Goal: Task Accomplishment & Management: Use online tool/utility

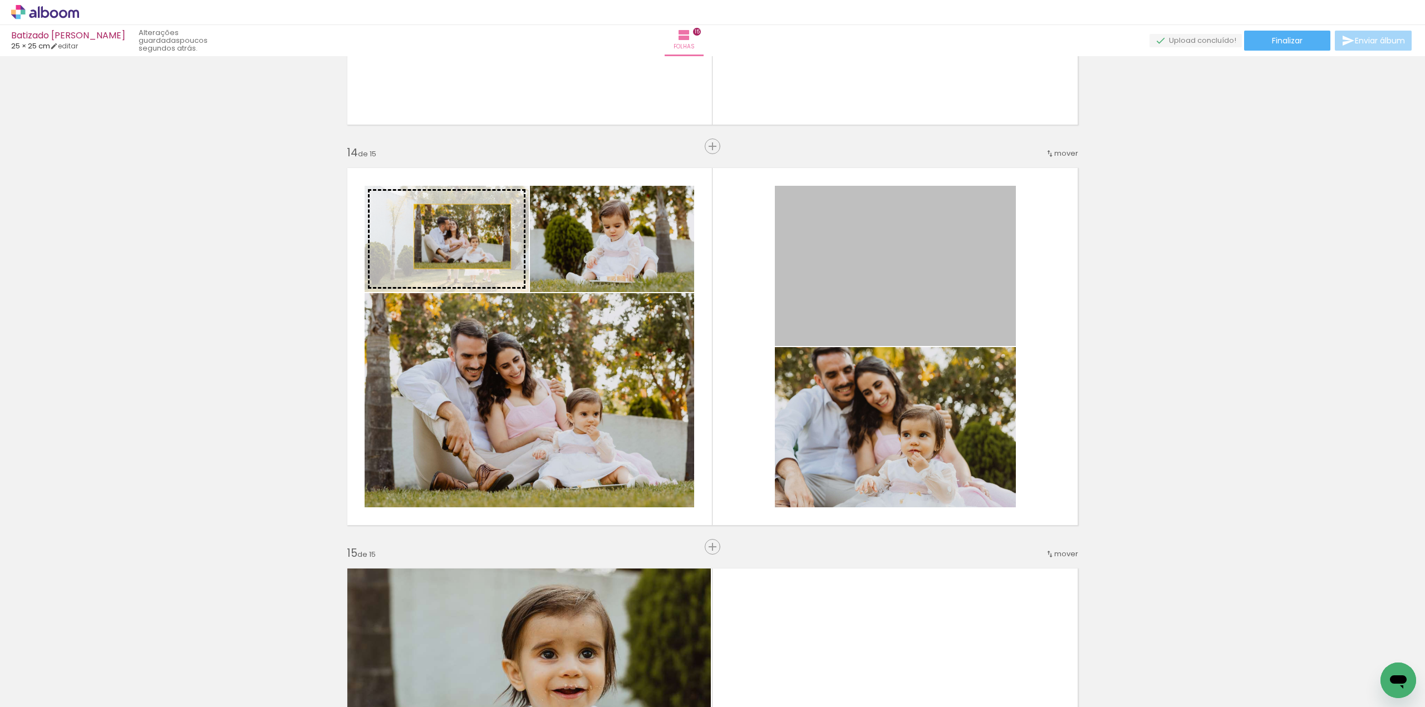
drag, startPoint x: 887, startPoint y: 277, endPoint x: 456, endPoint y: 237, distance: 433.2
click at [0, 0] on slot at bounding box center [0, 0] width 0 height 0
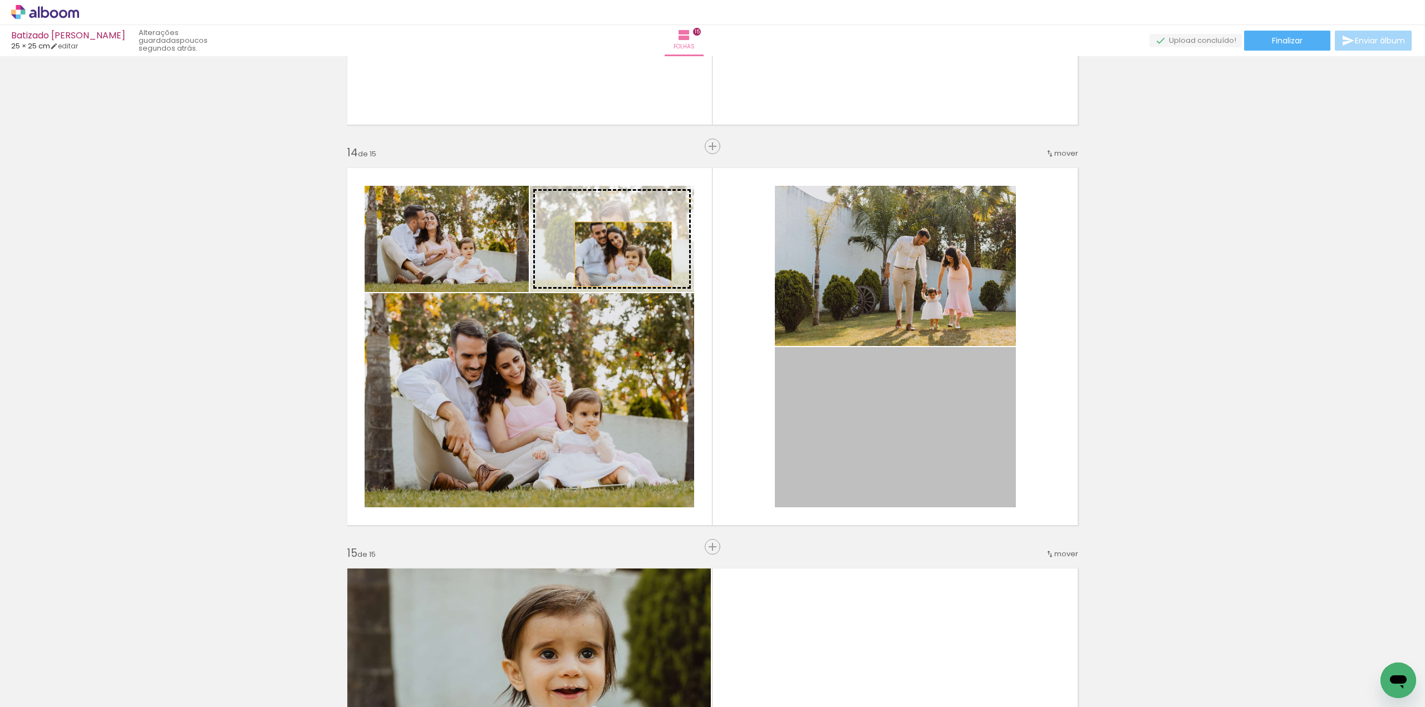
drag, startPoint x: 844, startPoint y: 453, endPoint x: 619, endPoint y: 254, distance: 300.1
click at [0, 0] on slot at bounding box center [0, 0] width 0 height 0
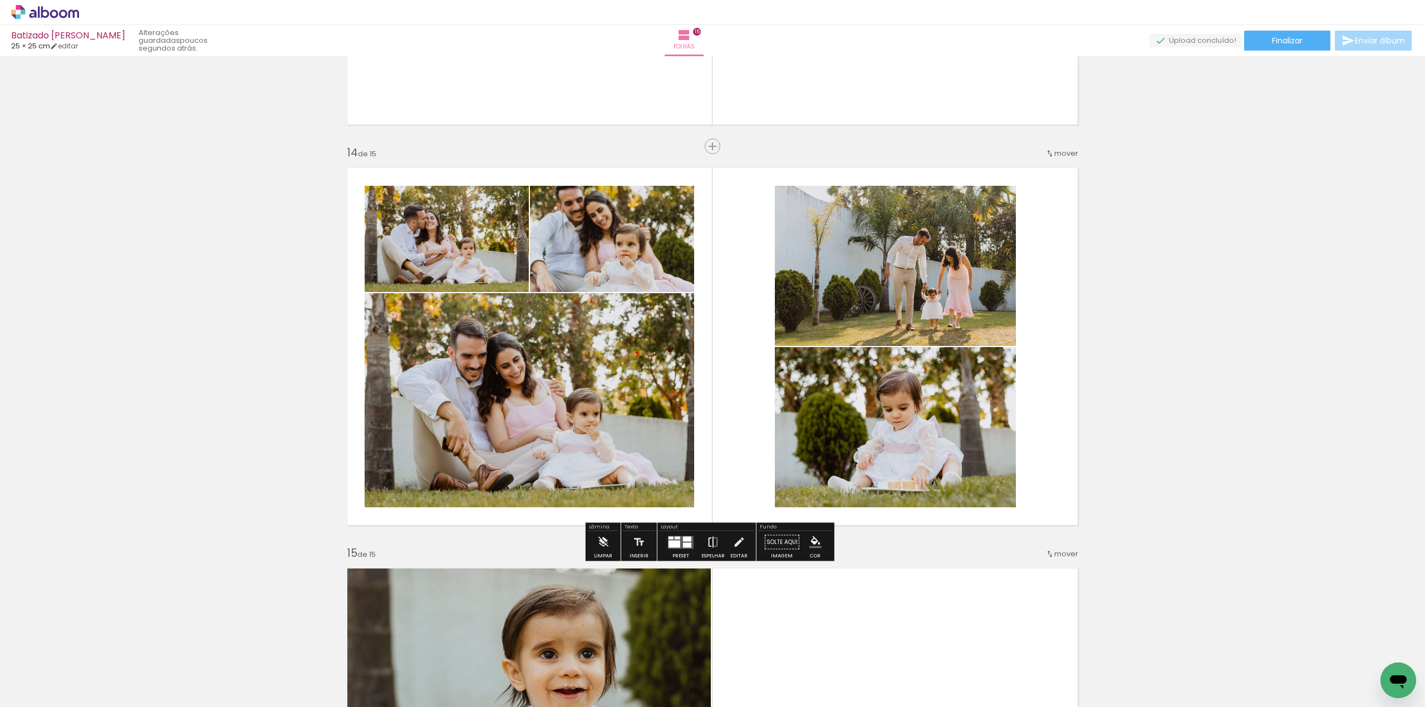
click at [711, 544] on iron-icon at bounding box center [713, 543] width 12 height 22
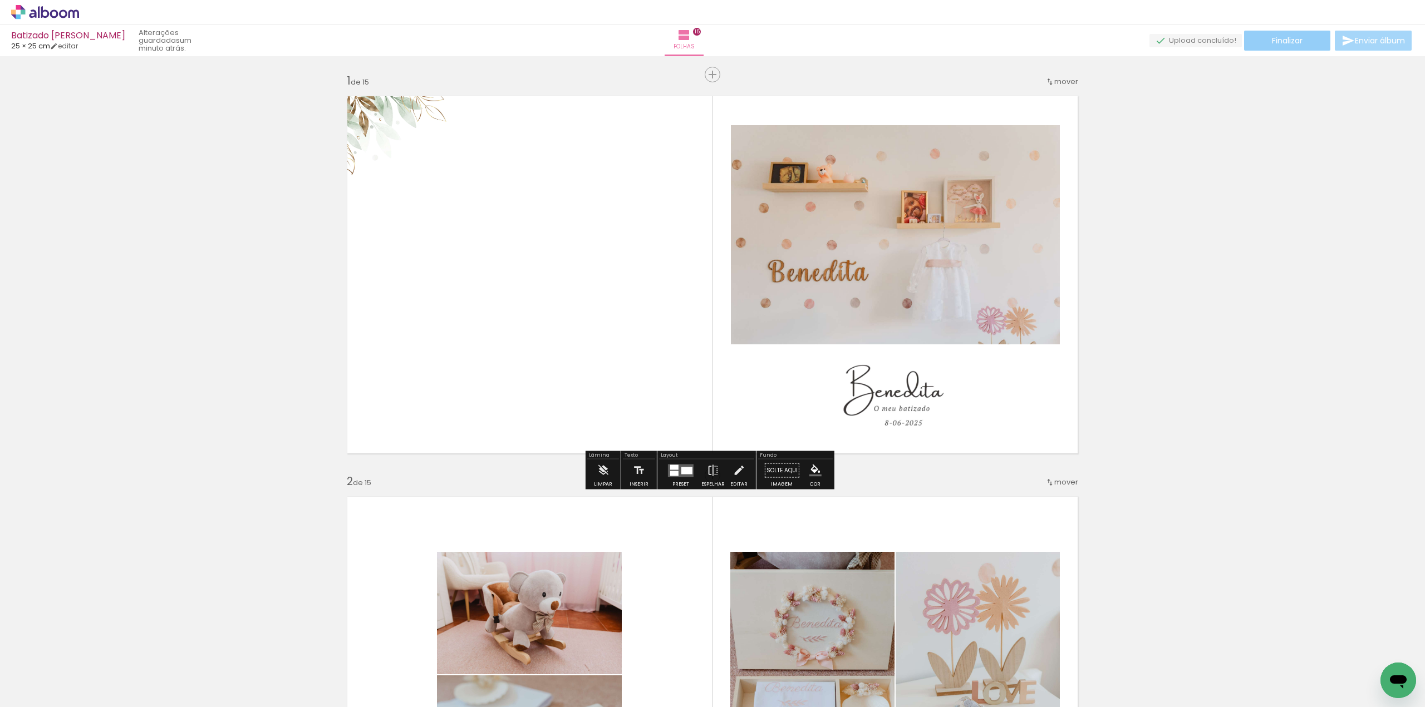
click at [1294, 42] on span "Finalizar" at bounding box center [1287, 41] width 31 height 8
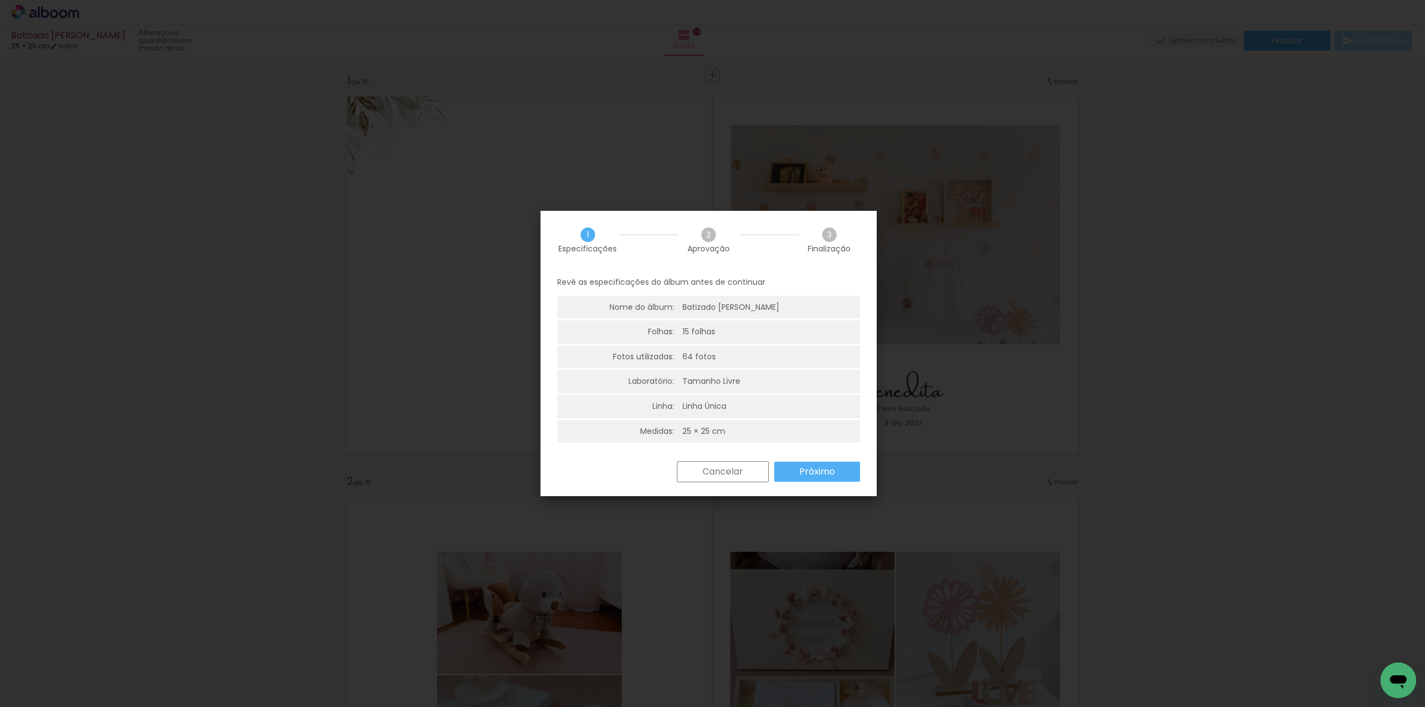
click at [0, 0] on slot "Próximo" at bounding box center [0, 0] width 0 height 0
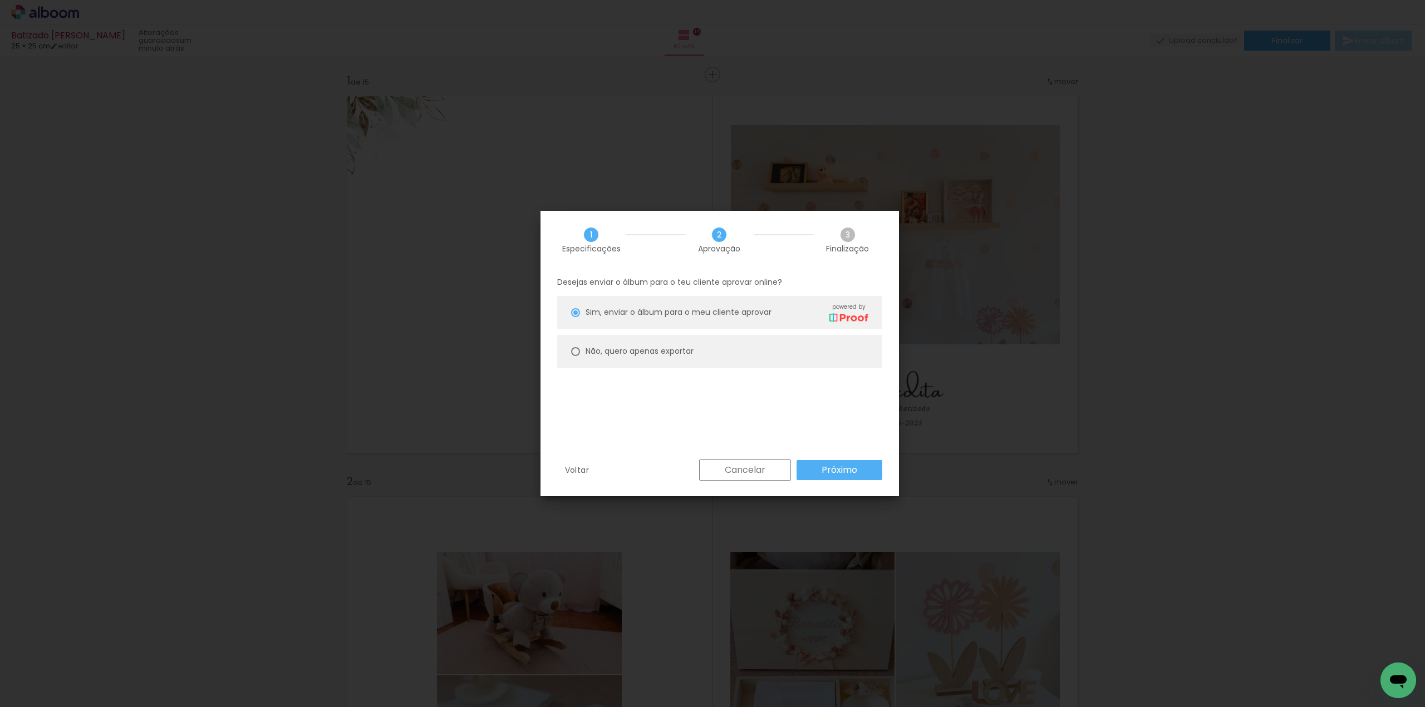
click at [867, 474] on paper-button "Próximo" at bounding box center [839, 470] width 86 height 20
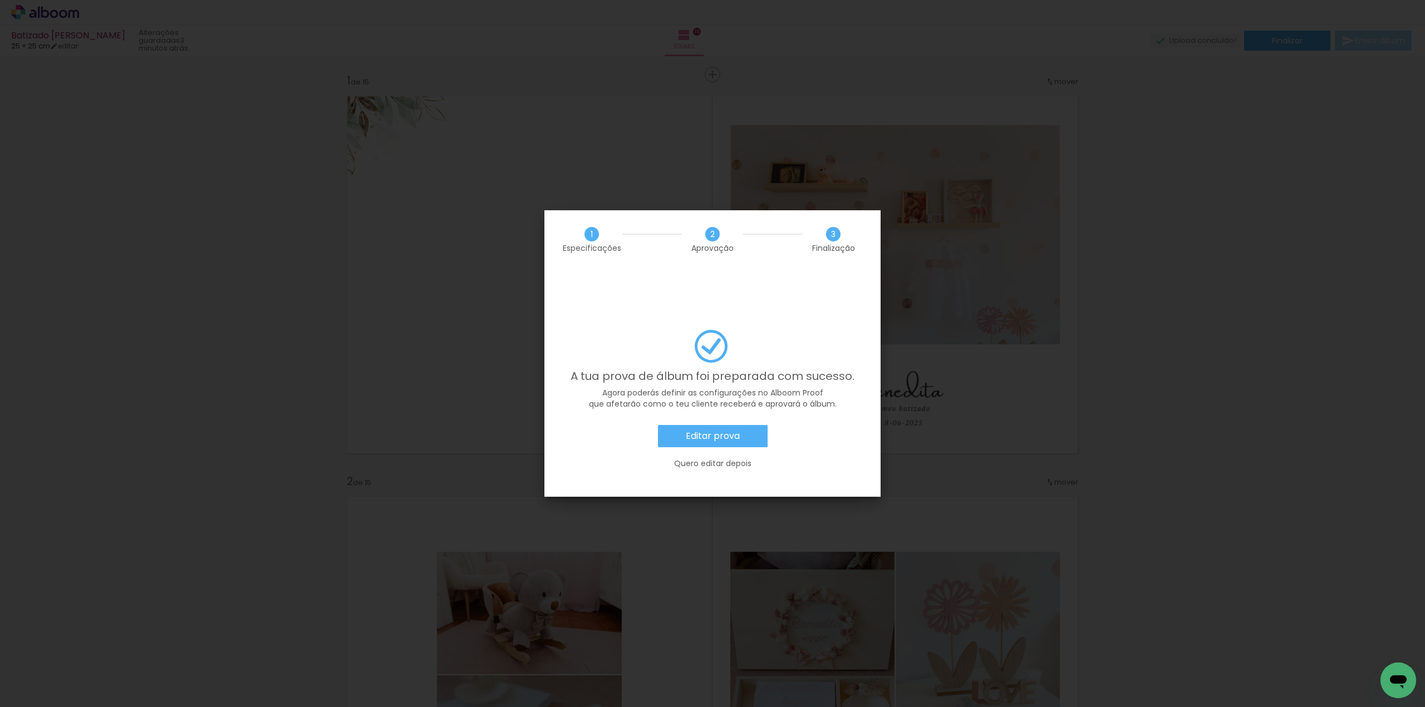
click at [749, 425] on paper-button "Editar prova" at bounding box center [713, 436] width 110 height 22
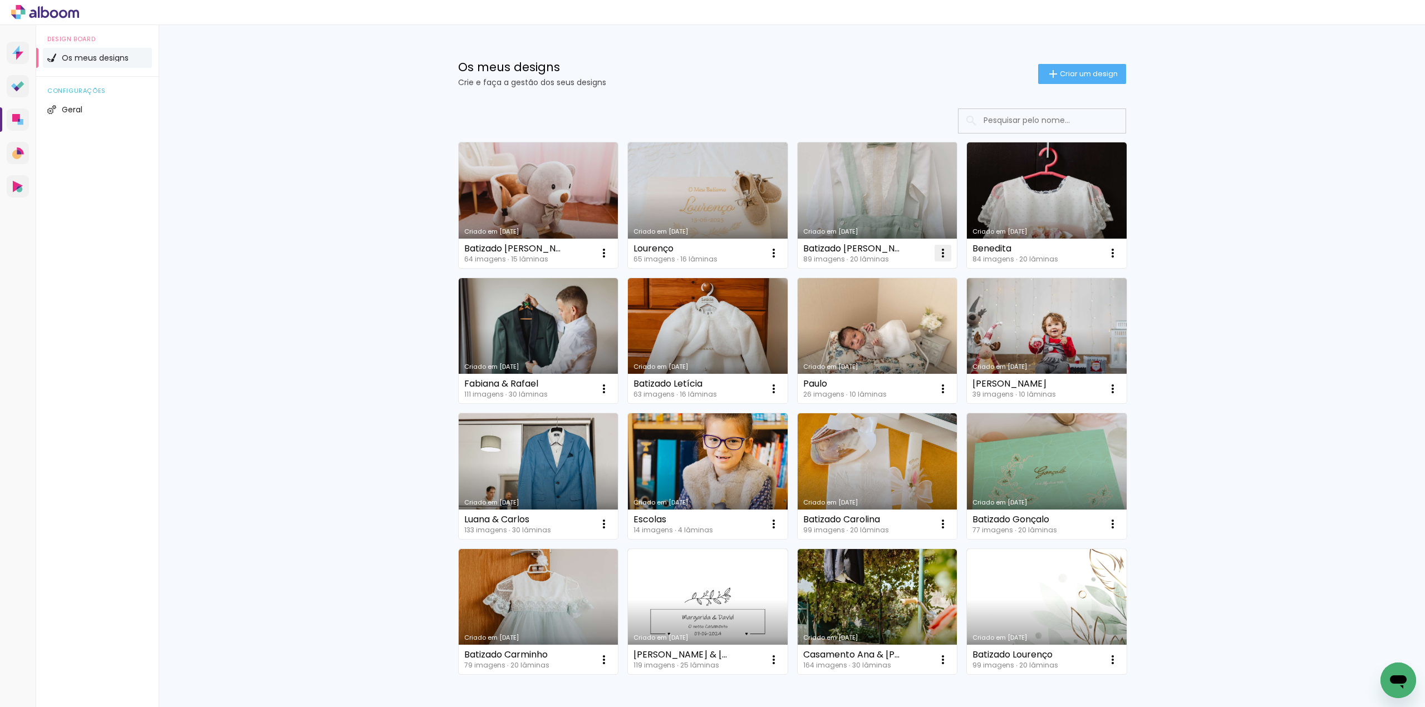
click at [939, 256] on iron-icon at bounding box center [942, 253] width 13 height 13
click at [922, 302] on span "Fazer uma cópia" at bounding box center [896, 301] width 65 height 8
type input "Cópia de Batizado Miguel"
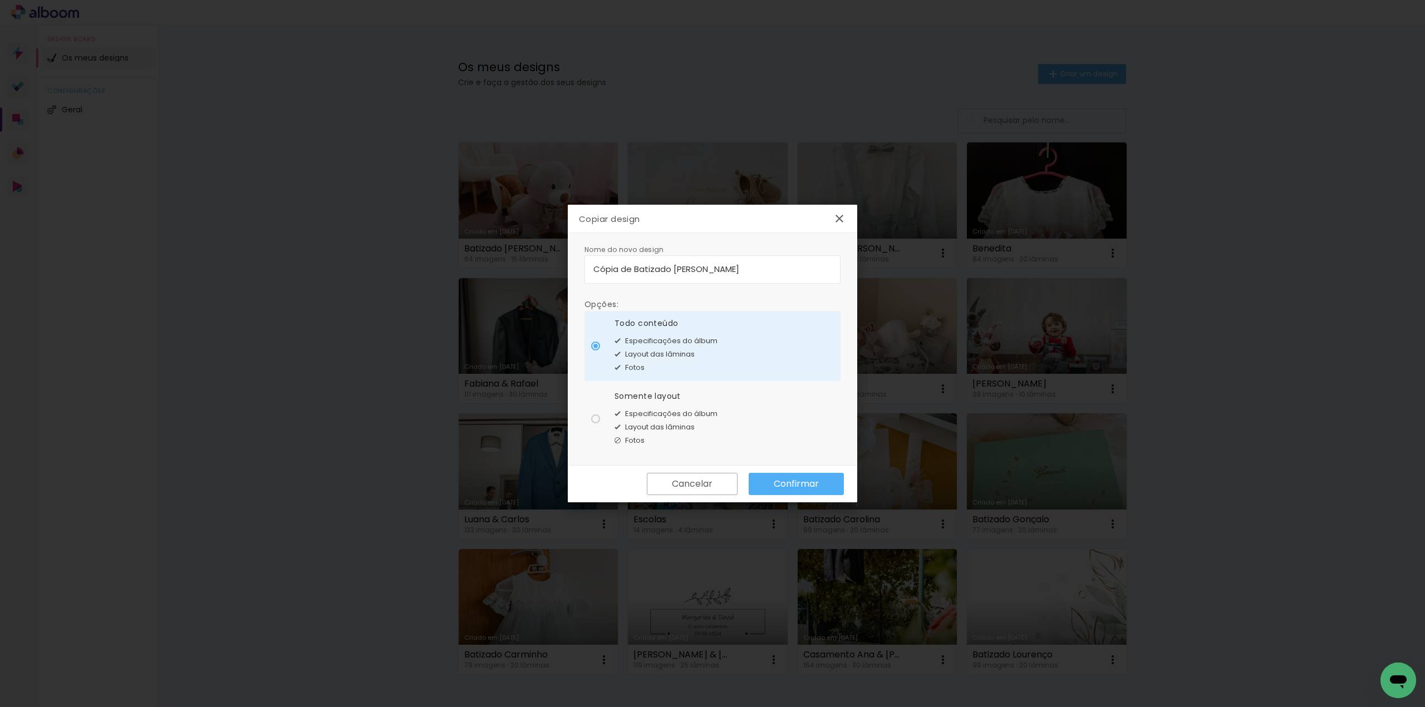
click at [598, 422] on div at bounding box center [595, 419] width 9 height 9
type paper-radio-button "on"
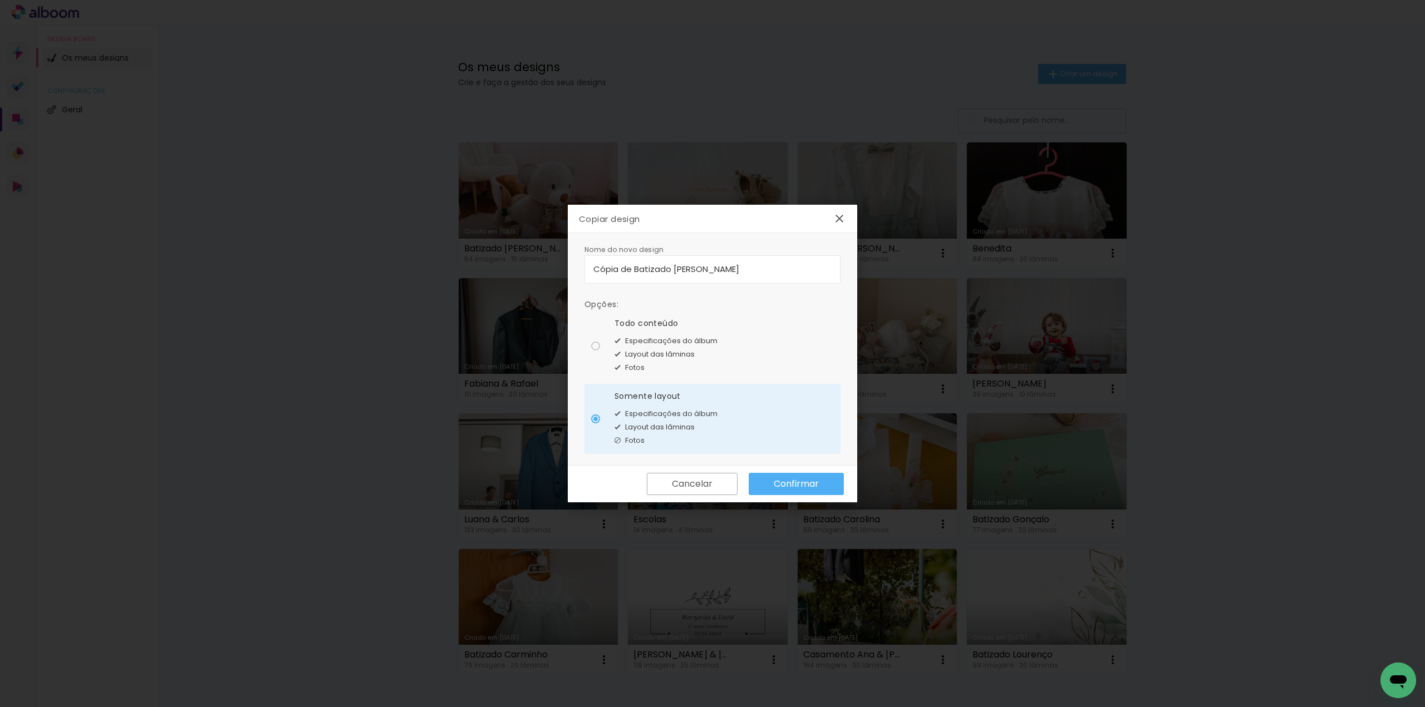
drag, startPoint x: 736, startPoint y: 268, endPoint x: 533, endPoint y: 254, distance: 203.1
click at [533, 254] on body "link( href="../../bower_components/polymer/polymer.html" rel="import" ) picture…" at bounding box center [712, 353] width 1425 height 707
type input "Casamento Rita & Carlos"
type paper-input "Casamento Rita & Carlos"
click at [828, 485] on paper-button "Confirmar" at bounding box center [796, 484] width 95 height 22
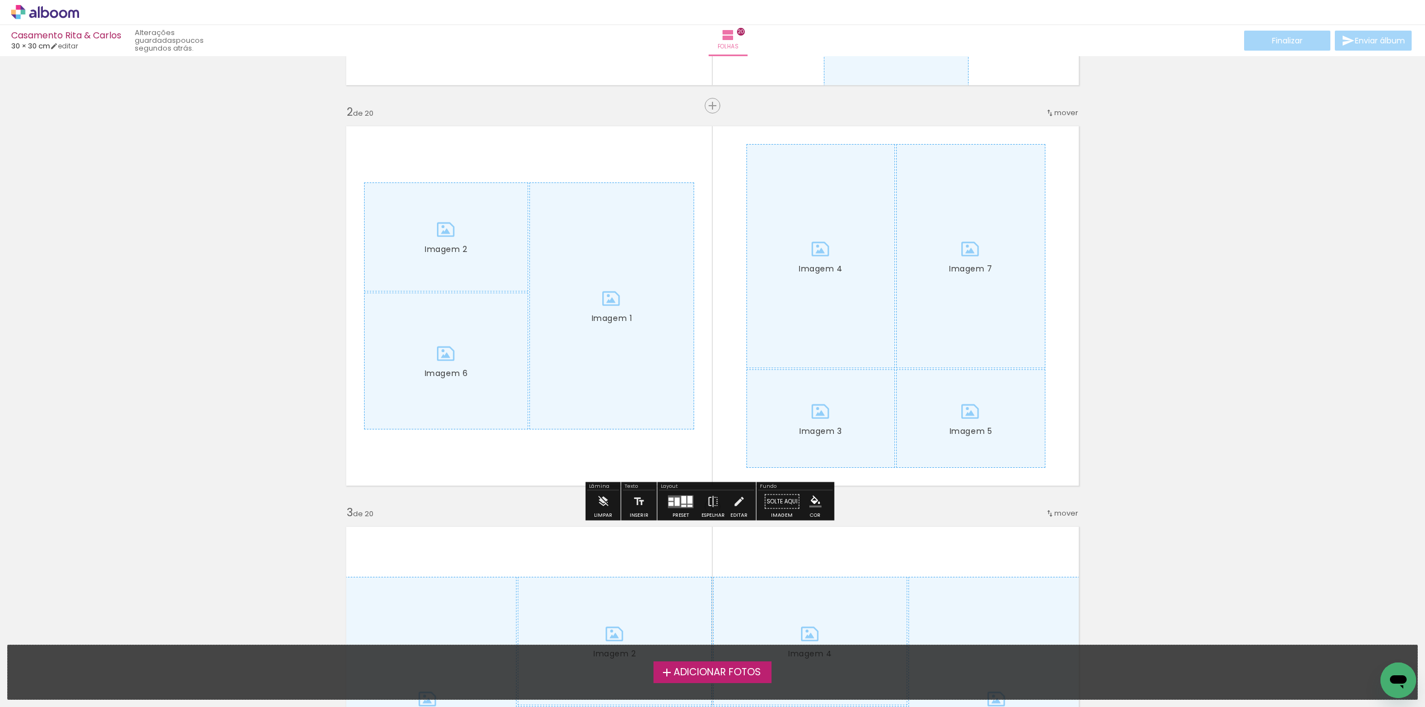
scroll to position [390, 0]
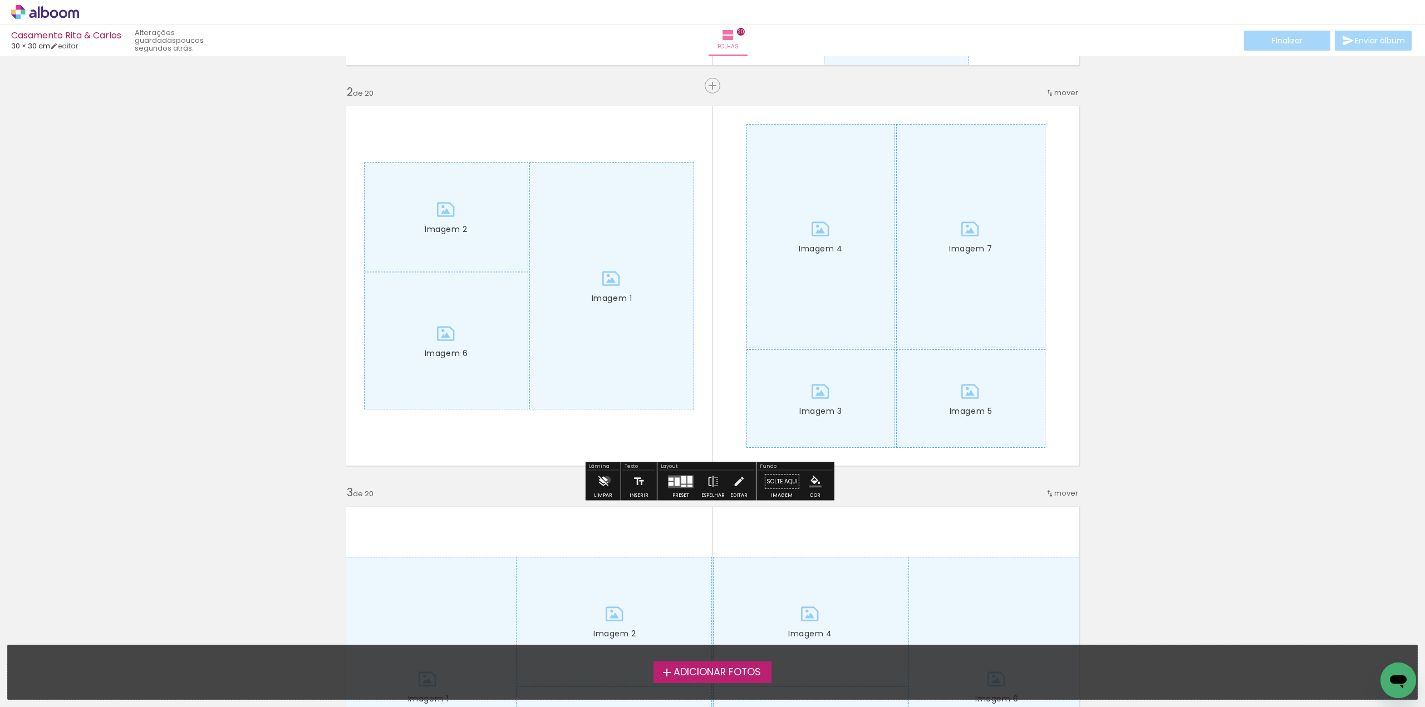
click at [607, 480] on iron-icon at bounding box center [603, 482] width 12 height 22
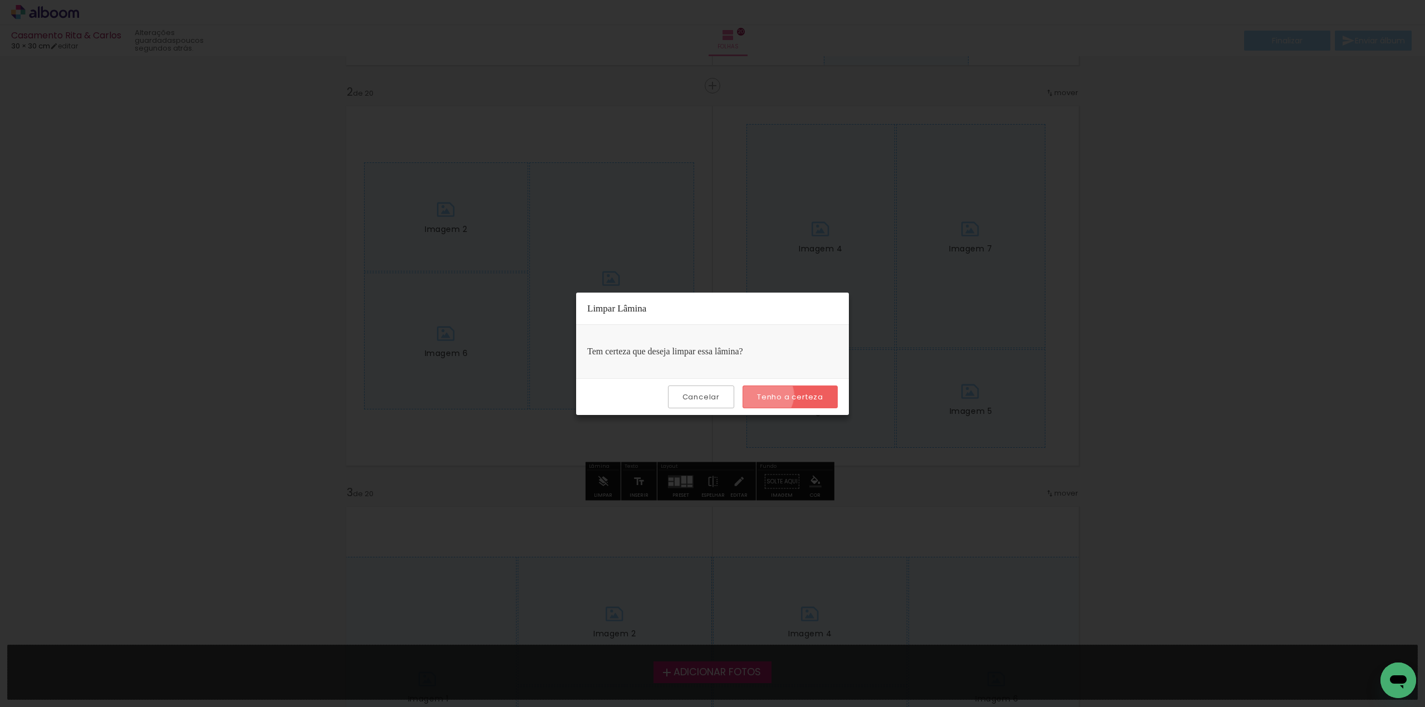
click at [0, 0] on slot "Tenho a certeza" at bounding box center [0, 0] width 0 height 0
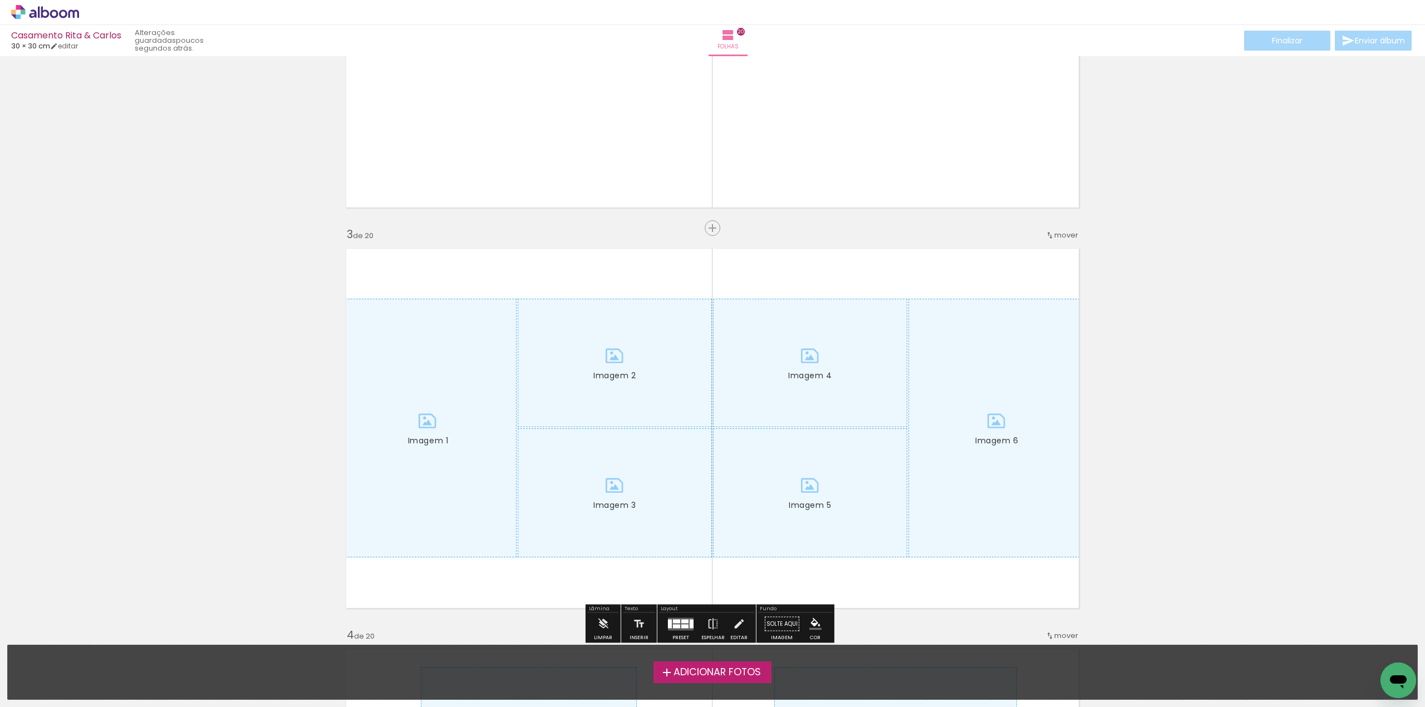
scroll to position [668, 0]
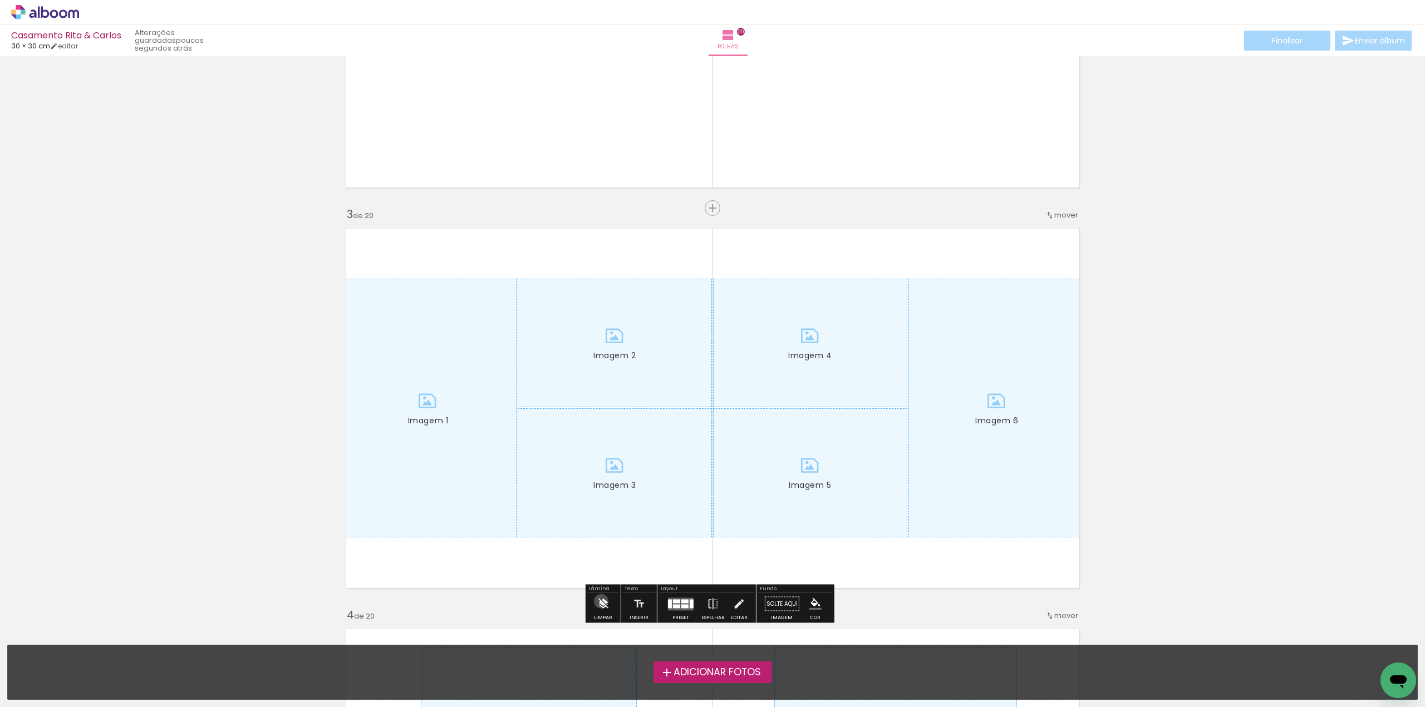
click at [602, 602] on iron-icon at bounding box center [603, 604] width 12 height 22
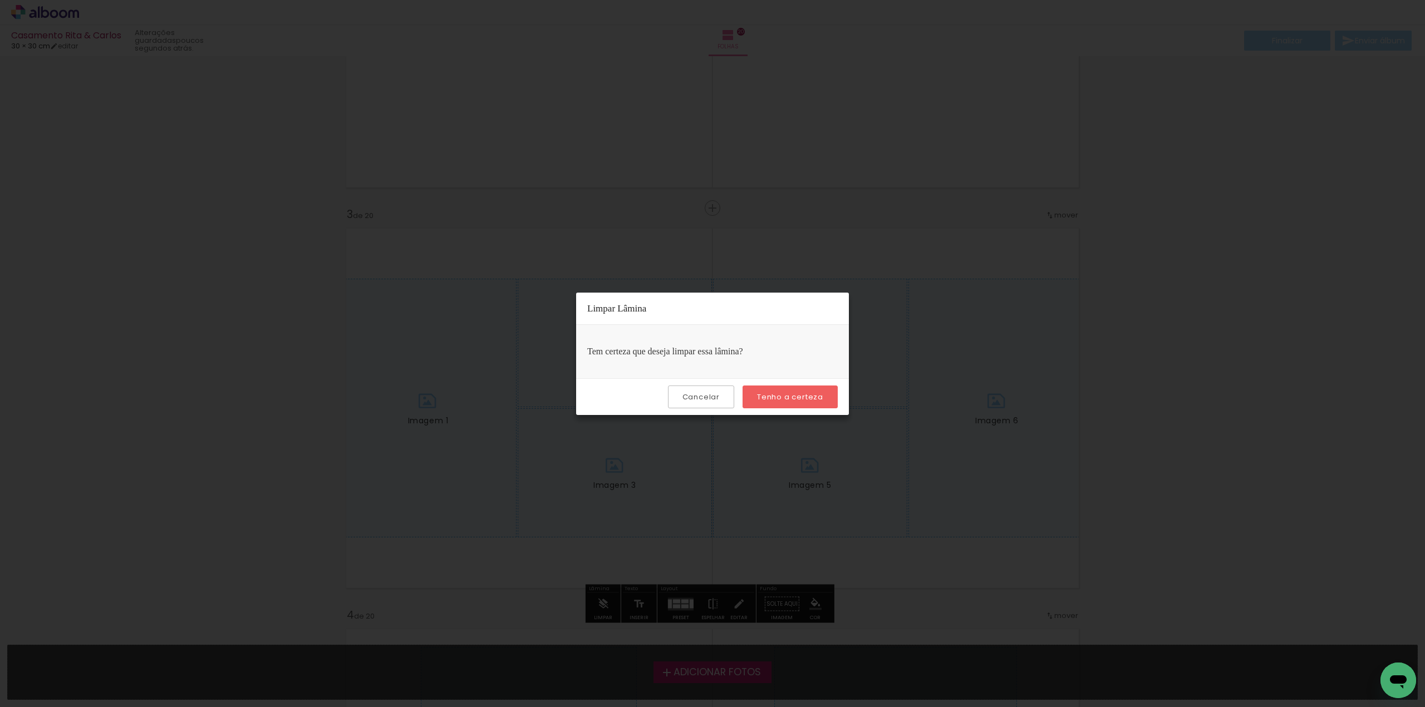
click at [0, 0] on slot "Tenho a certeza" at bounding box center [0, 0] width 0 height 0
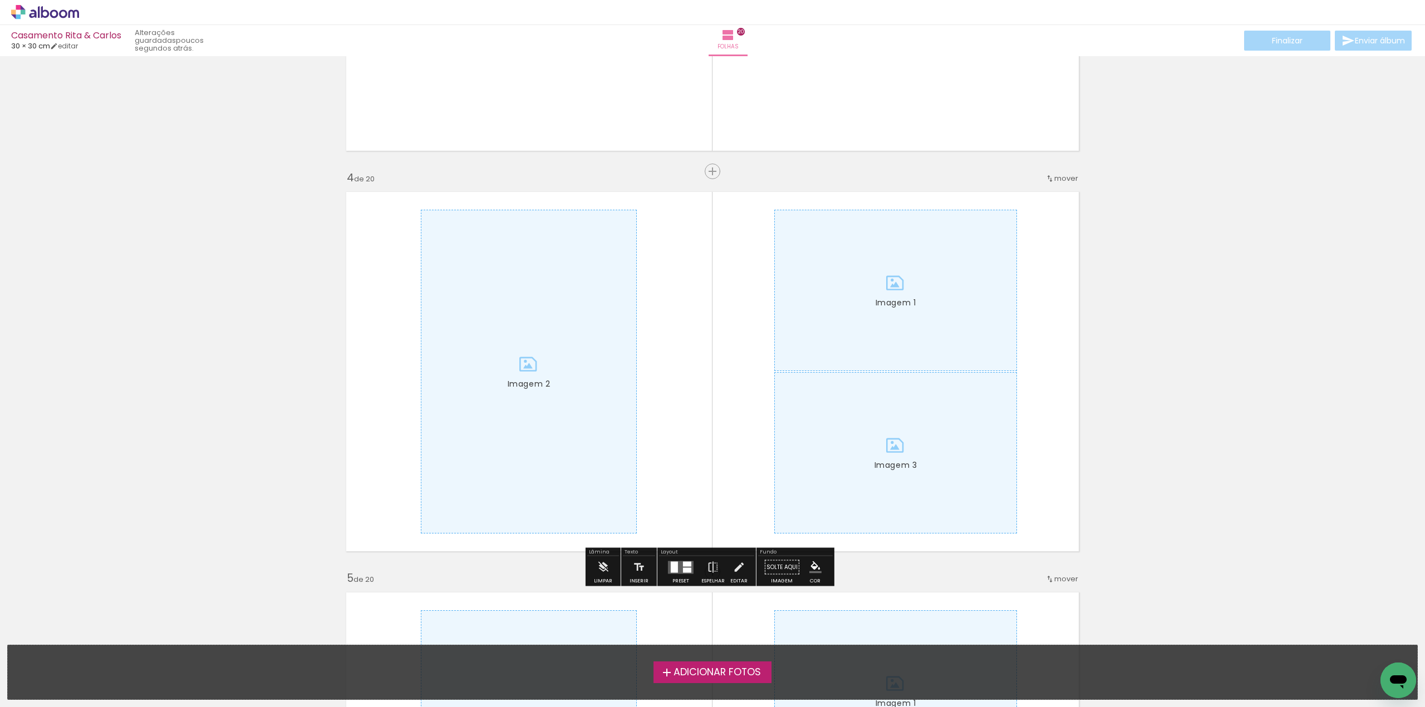
scroll to position [1169, 0]
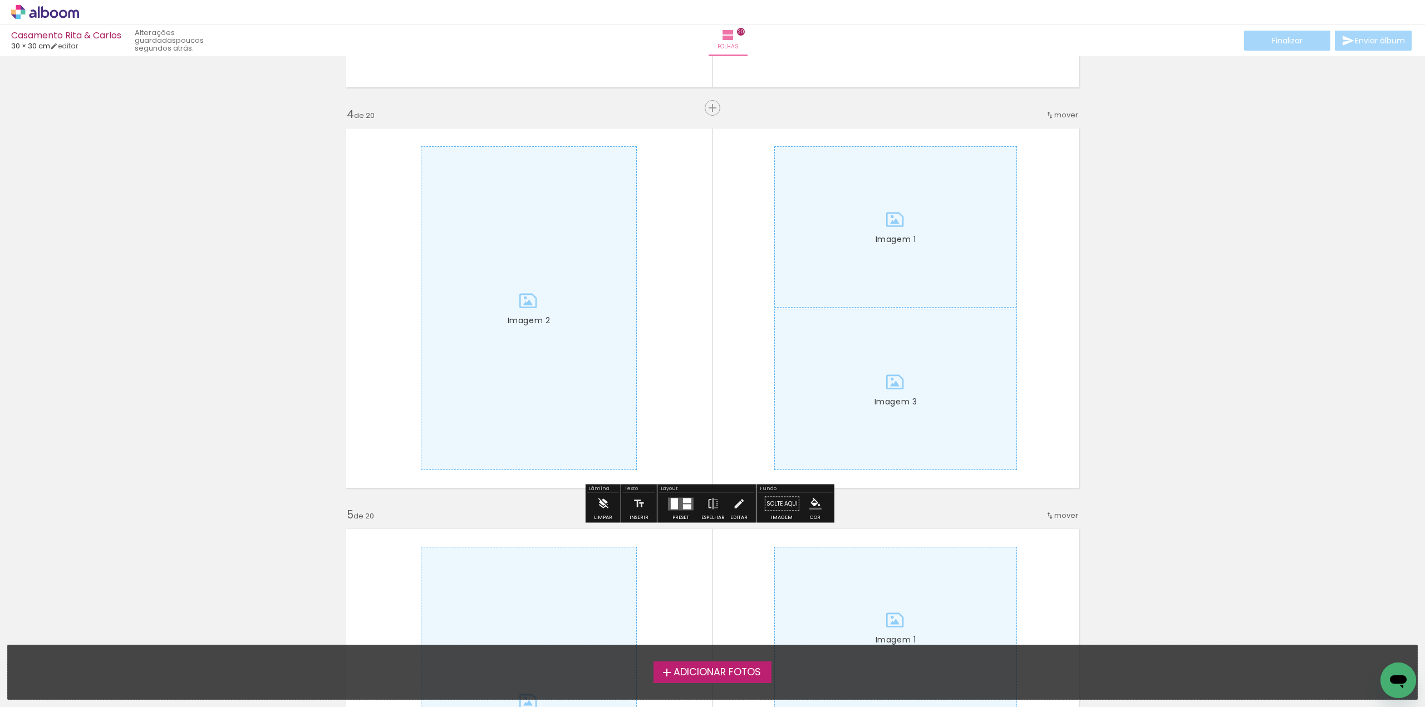
click at [605, 502] on iron-icon at bounding box center [603, 504] width 12 height 22
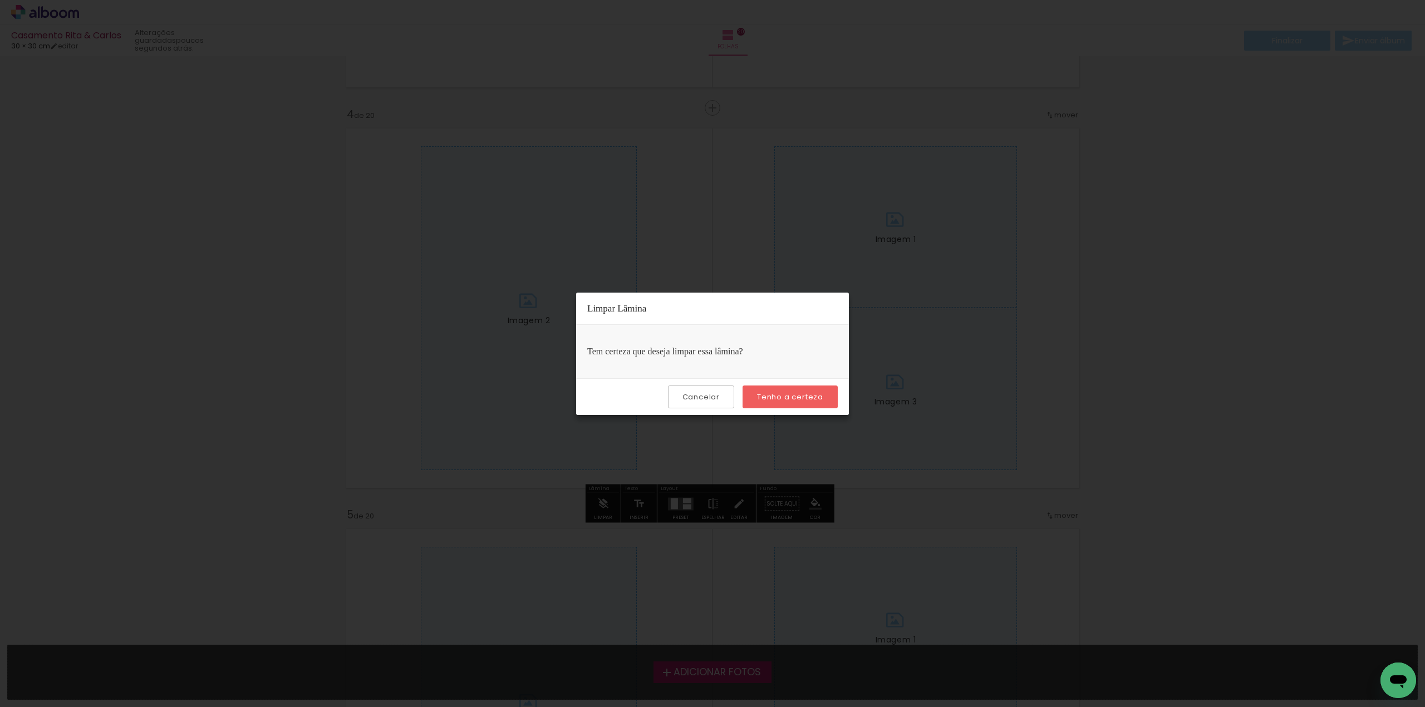
click at [793, 391] on paper-button "Tenho a certeza" at bounding box center [789, 397] width 95 height 23
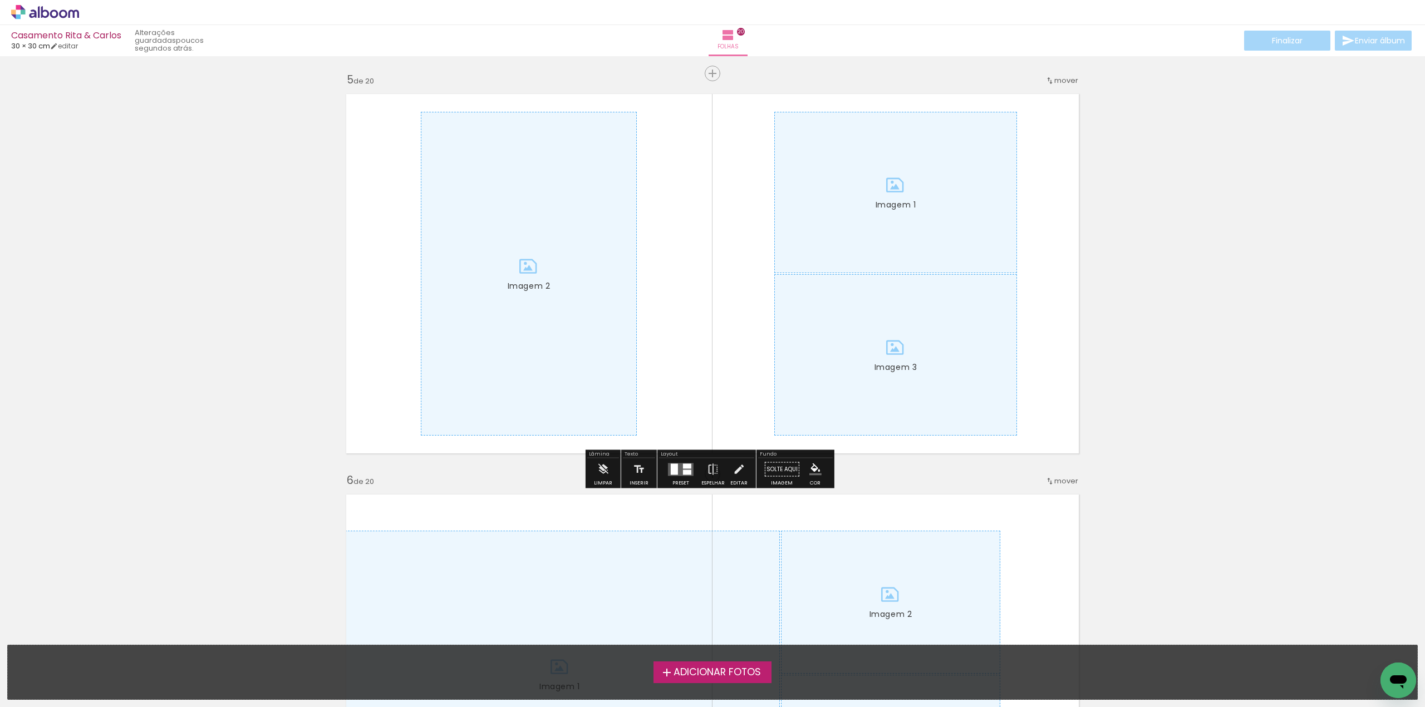
scroll to position [1614, 0]
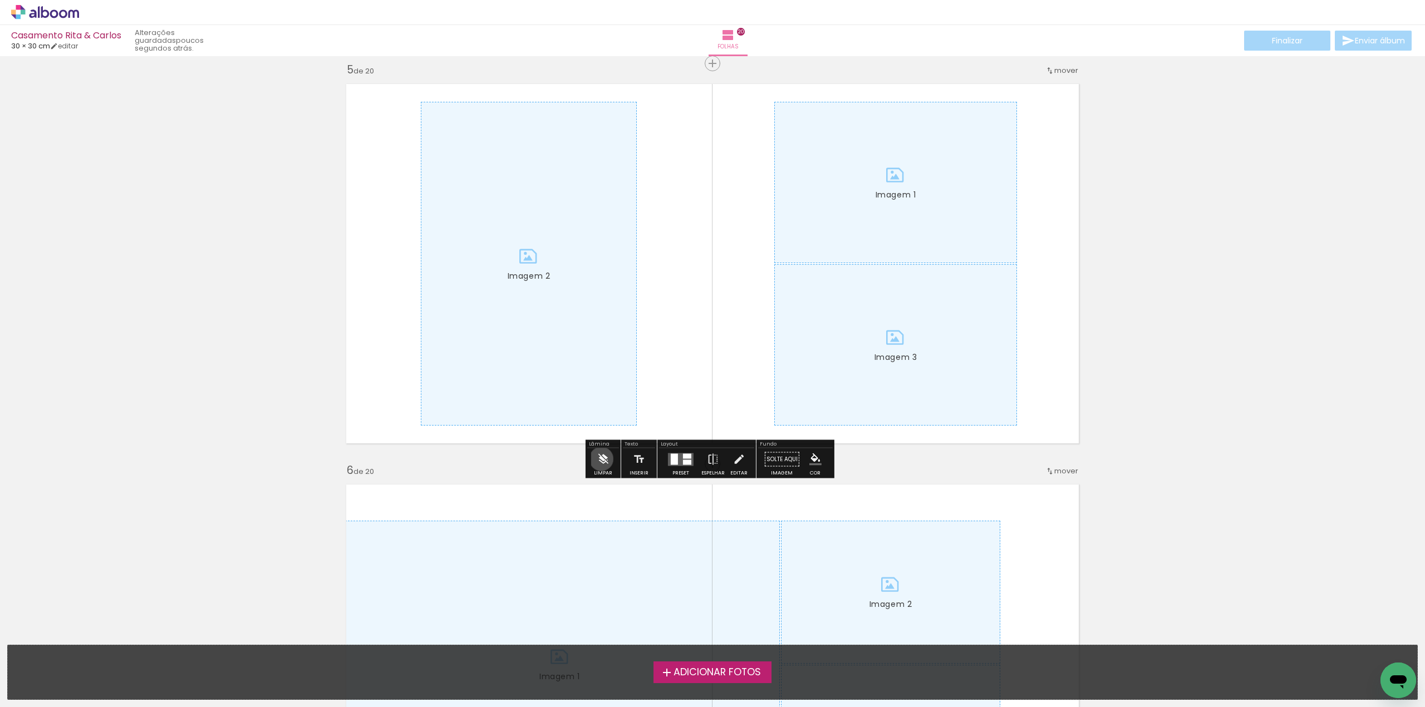
click at [603, 459] on iron-icon at bounding box center [603, 460] width 12 height 22
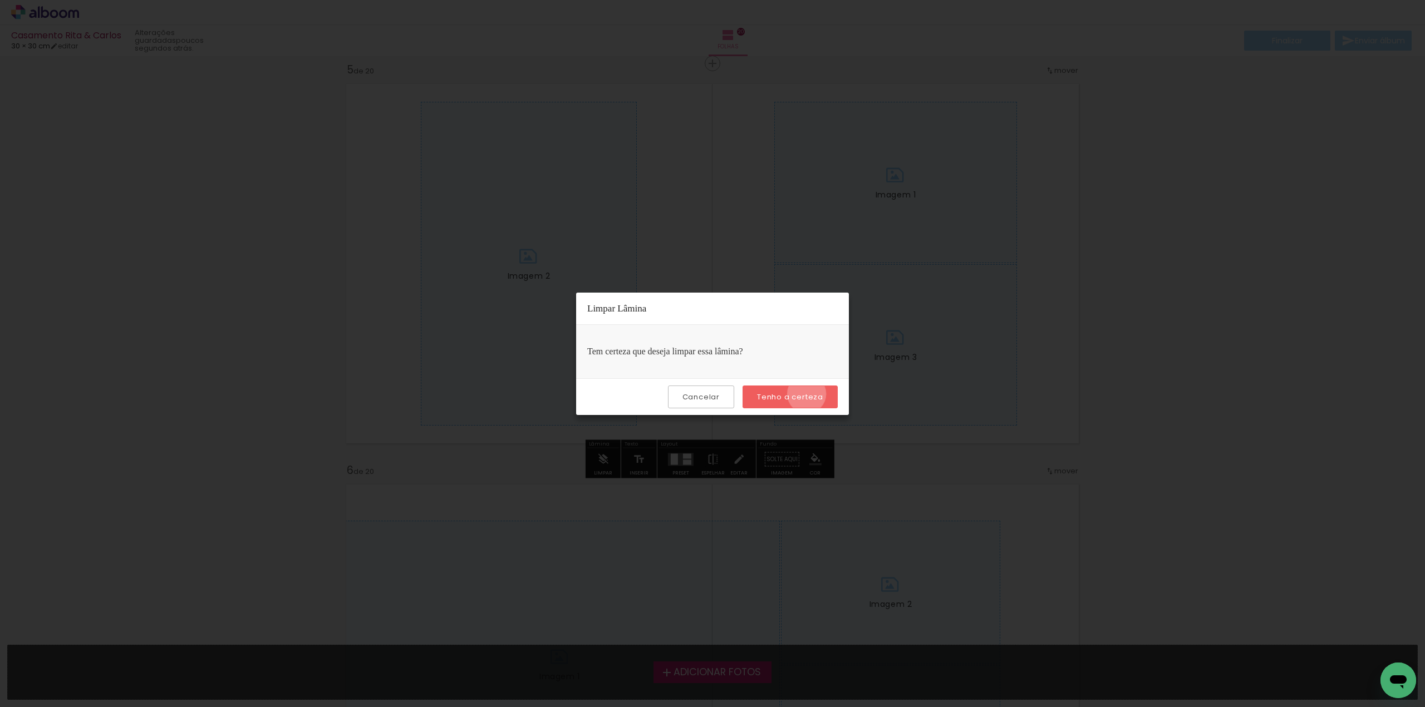
click at [0, 0] on slot "Tenho a certeza" at bounding box center [0, 0] width 0 height 0
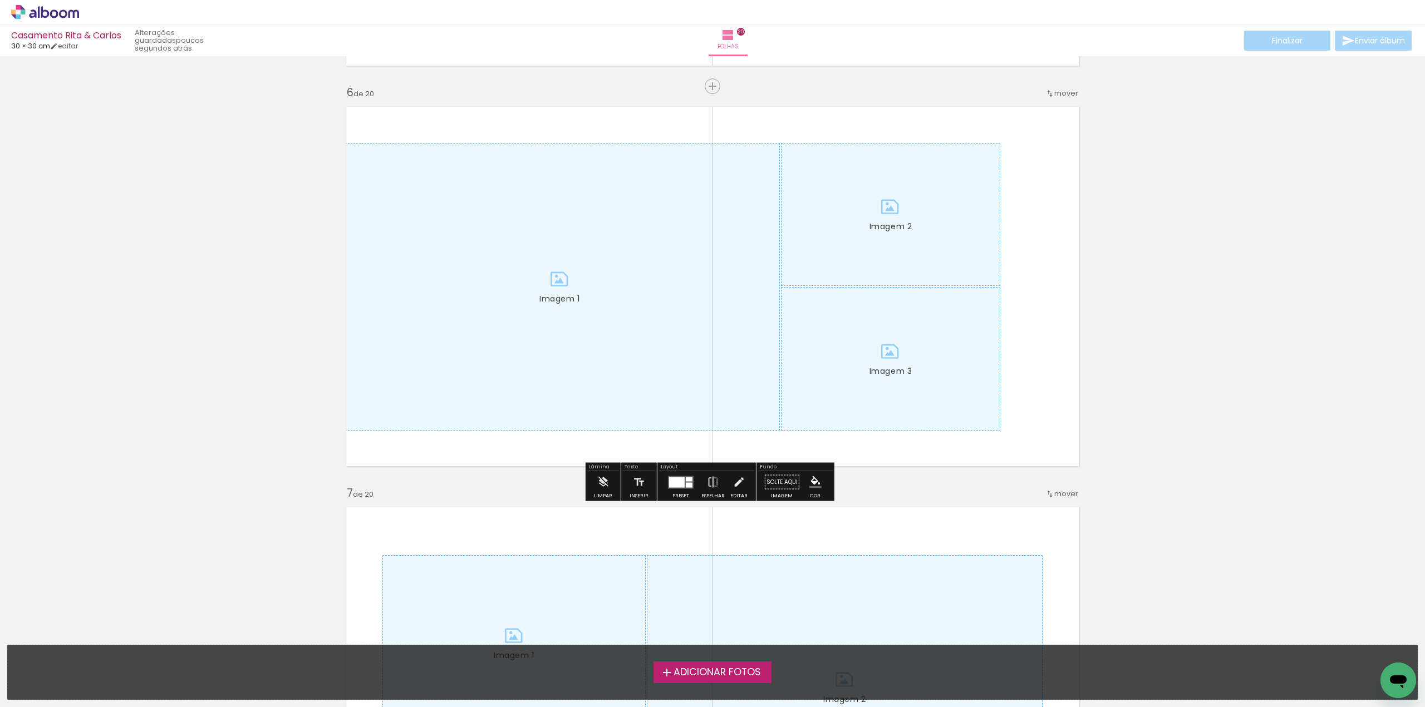
scroll to position [2004, 0]
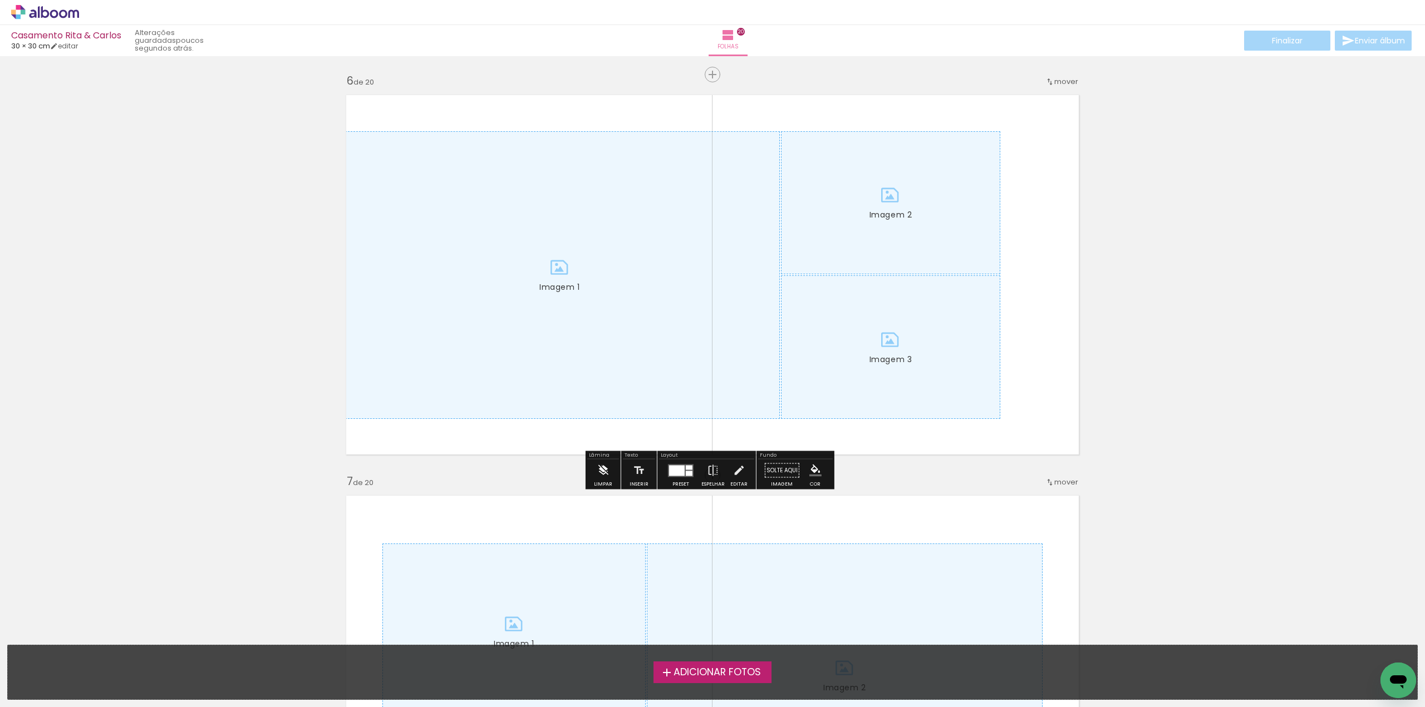
click at [602, 466] on iron-icon at bounding box center [603, 471] width 12 height 22
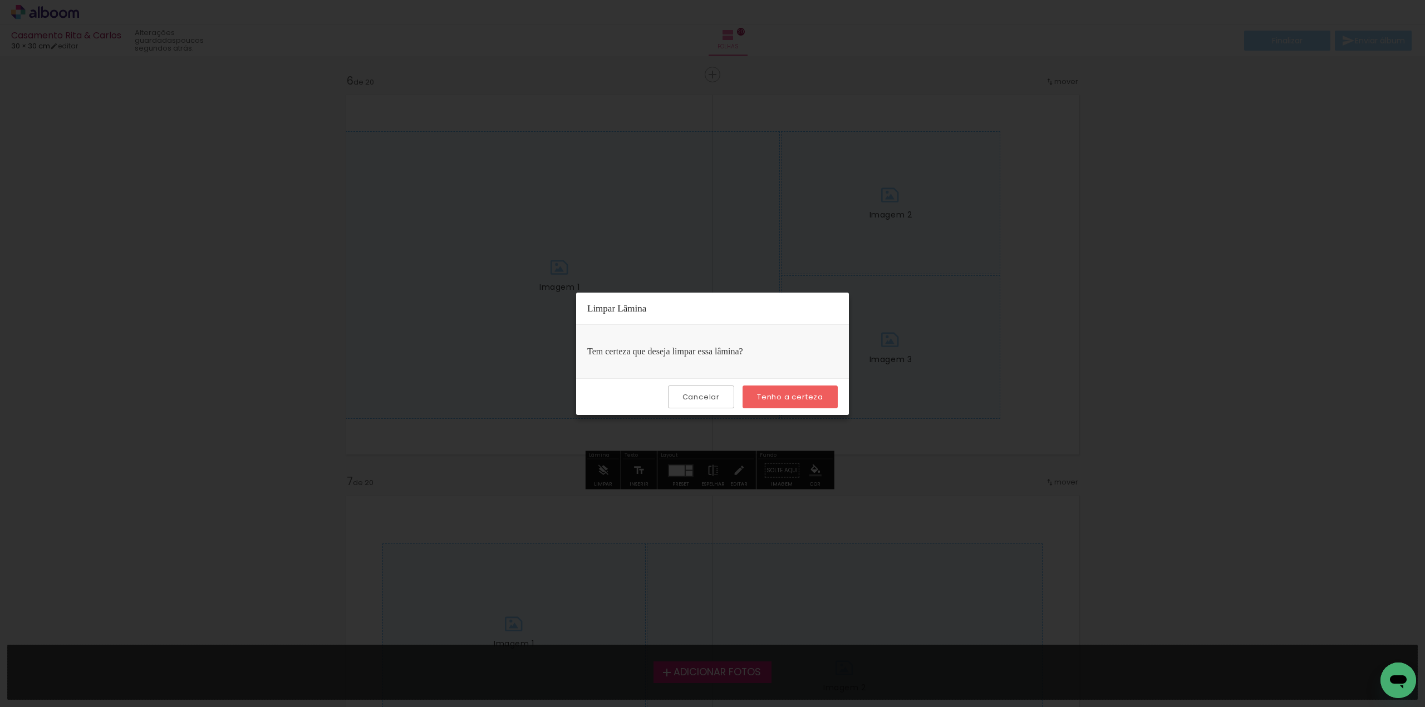
click at [791, 388] on paper-button "Tenho a certeza" at bounding box center [789, 397] width 95 height 23
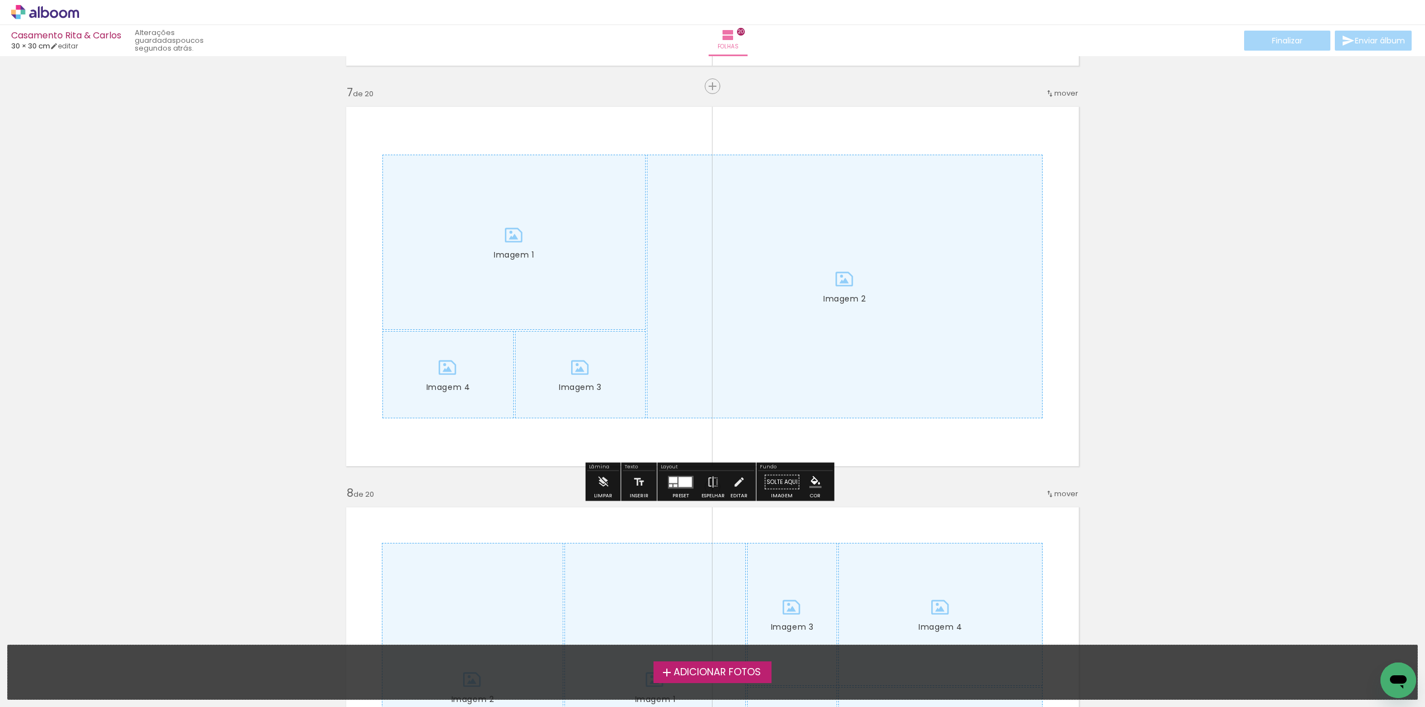
scroll to position [2393, 0]
click at [601, 482] on iron-icon at bounding box center [603, 482] width 12 height 22
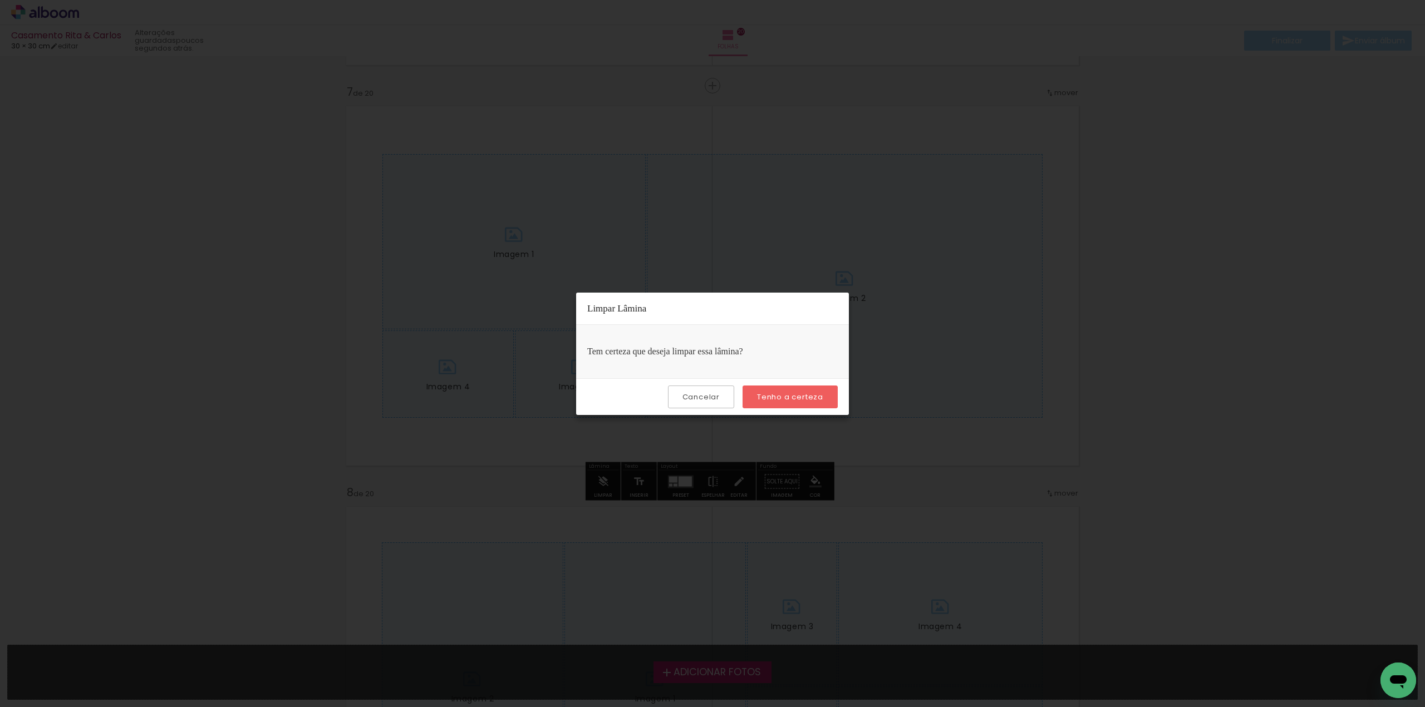
click at [0, 0] on slot "Tenho a certeza" at bounding box center [0, 0] width 0 height 0
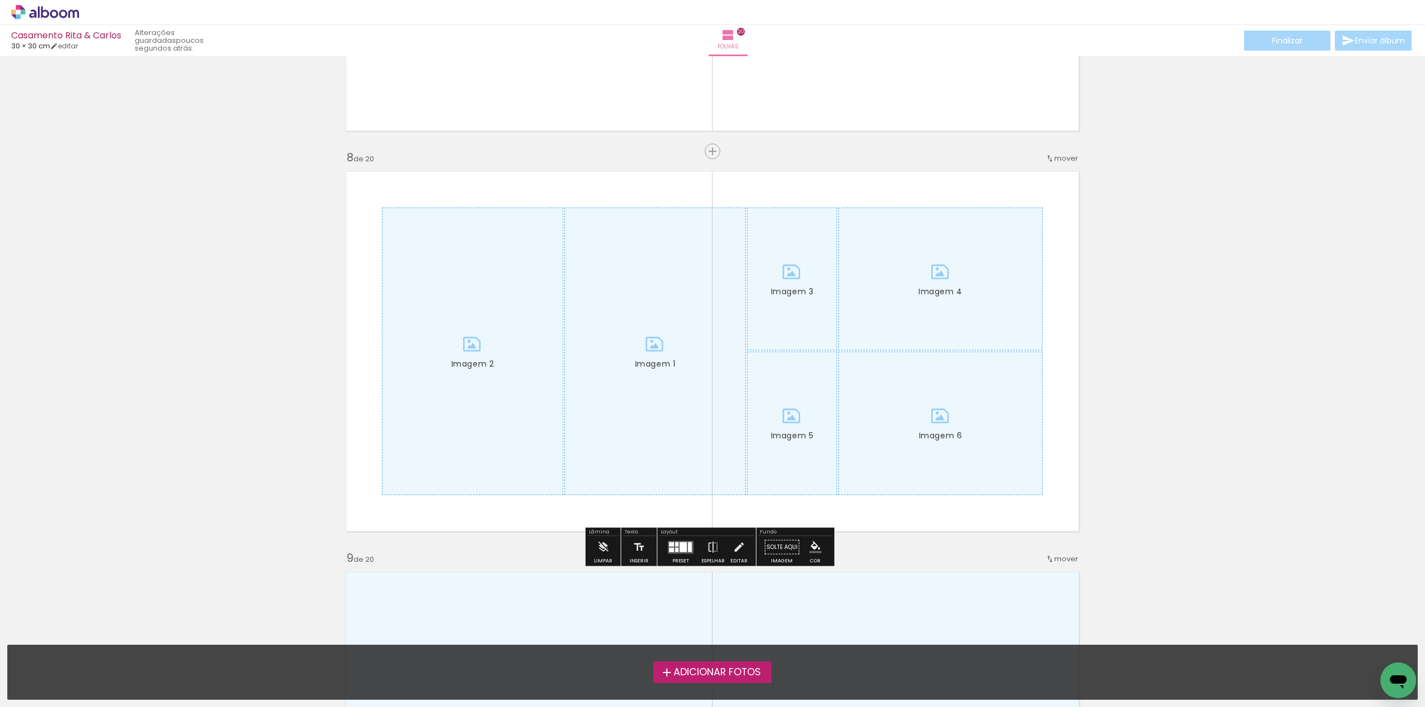
scroll to position [2783, 0]
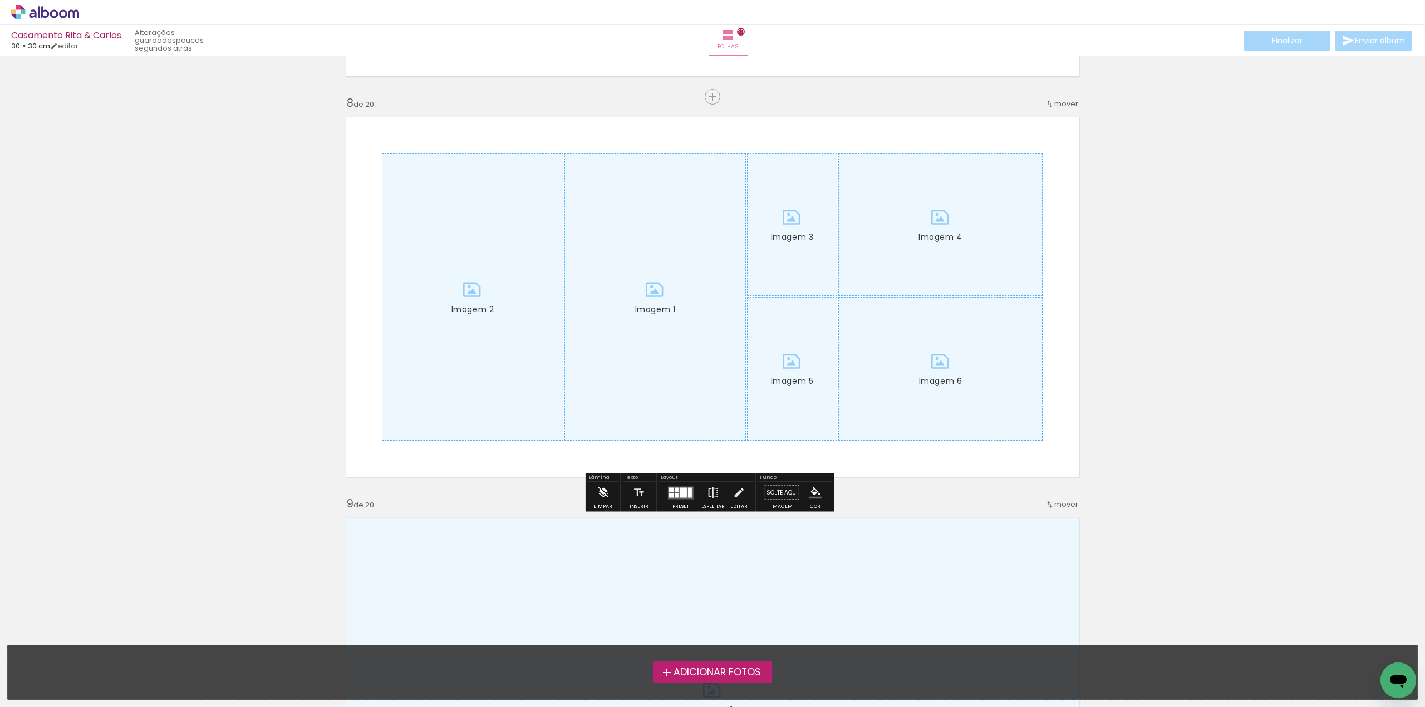
click at [606, 491] on iron-icon at bounding box center [603, 493] width 12 height 22
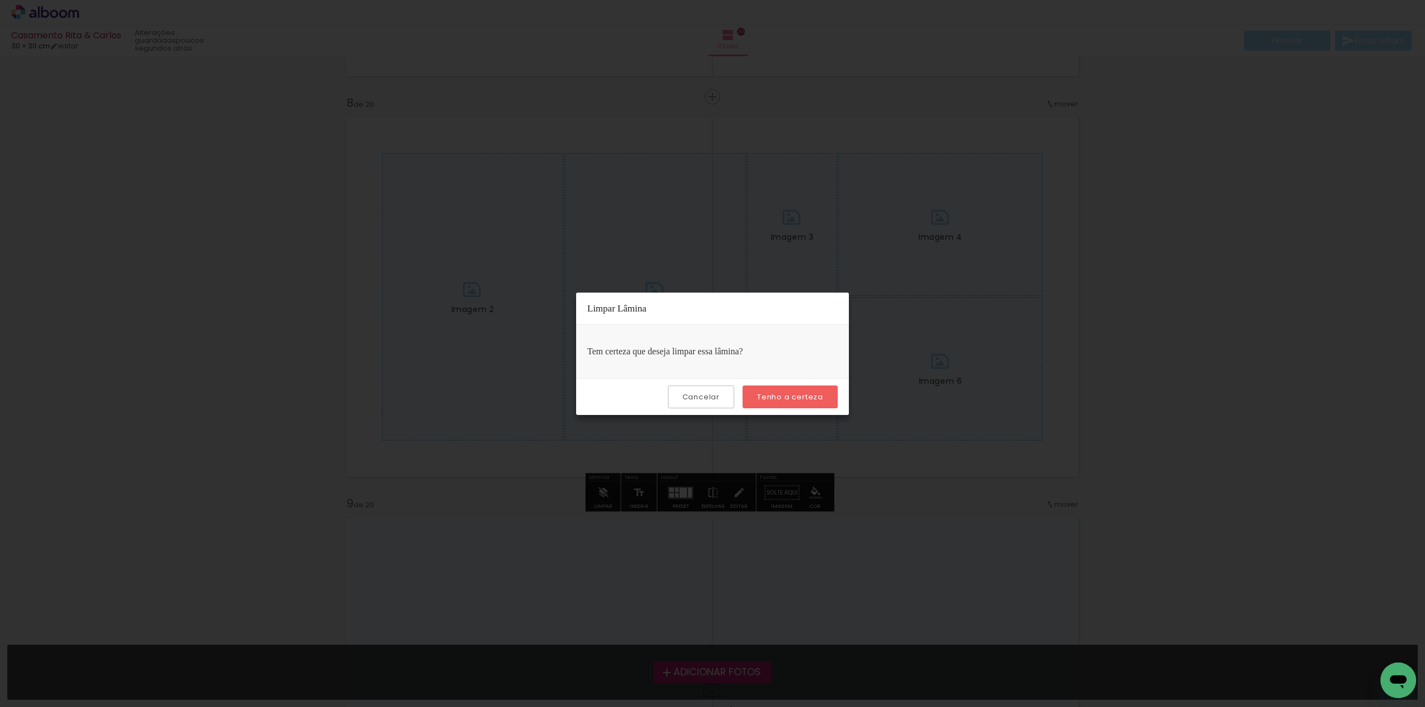
click at [0, 0] on slot "Tenho a certeza" at bounding box center [0, 0] width 0 height 0
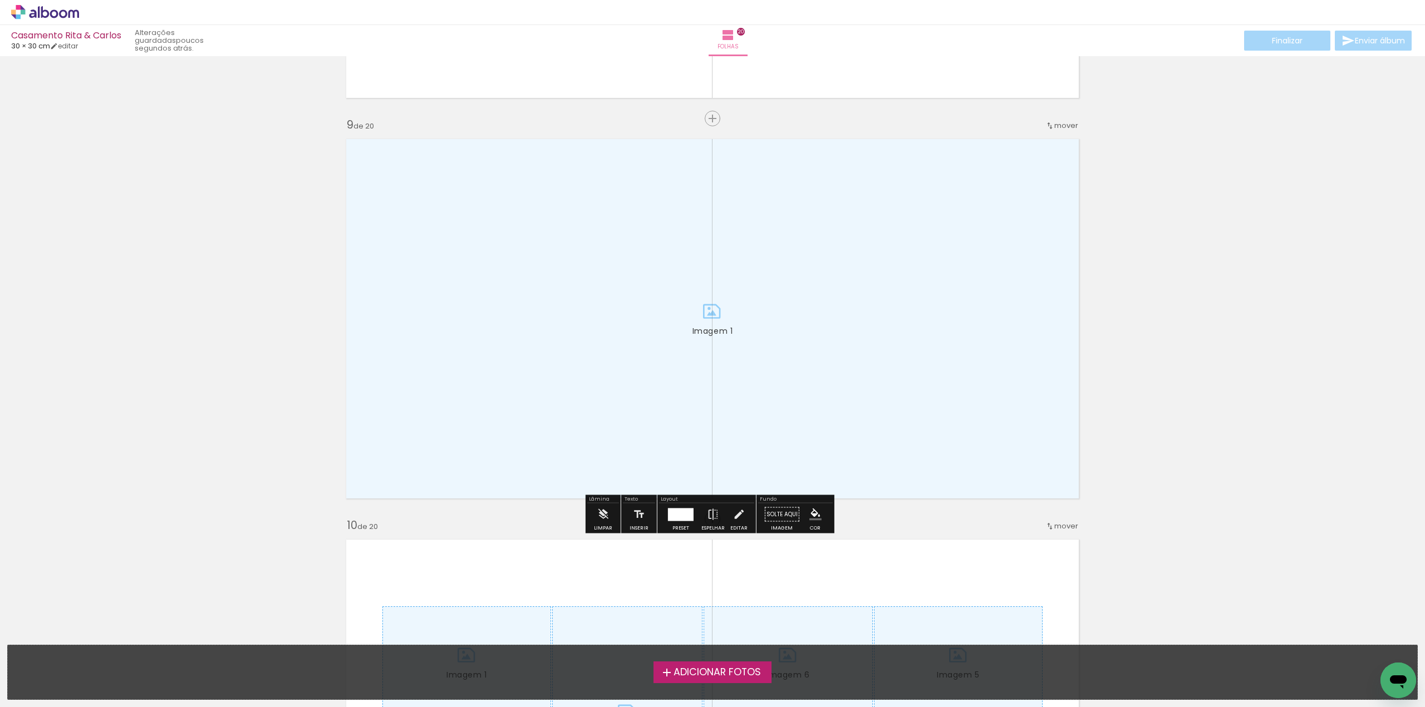
scroll to position [3172, 0]
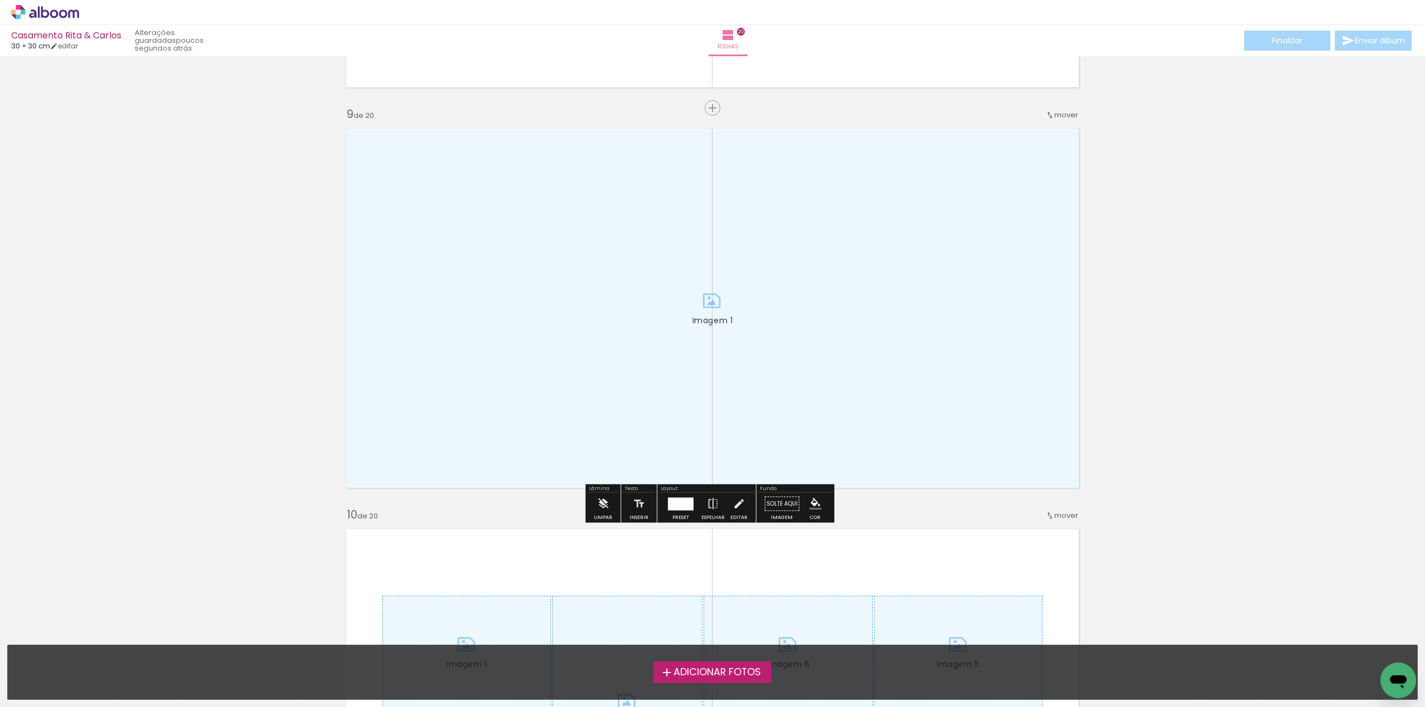
click at [602, 508] on iron-icon at bounding box center [603, 504] width 12 height 22
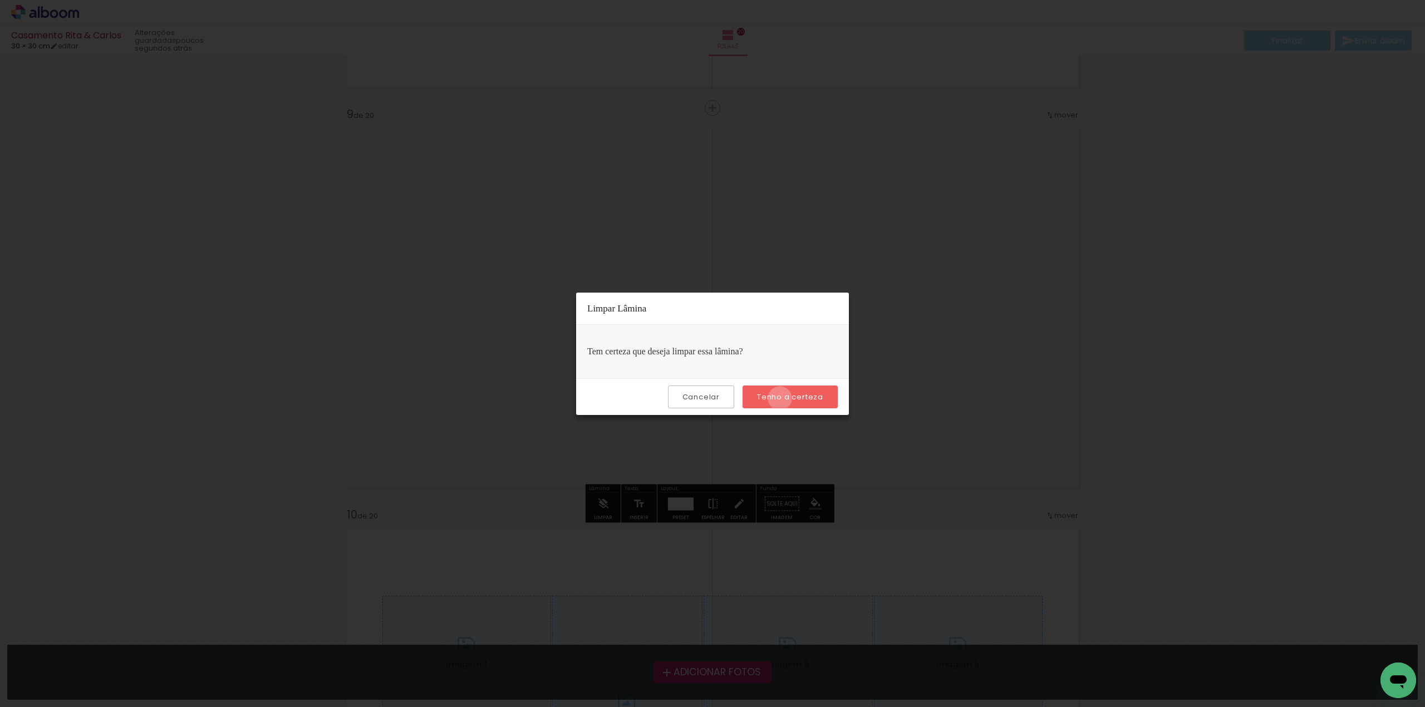
click at [0, 0] on slot "Tenho a certeza" at bounding box center [0, 0] width 0 height 0
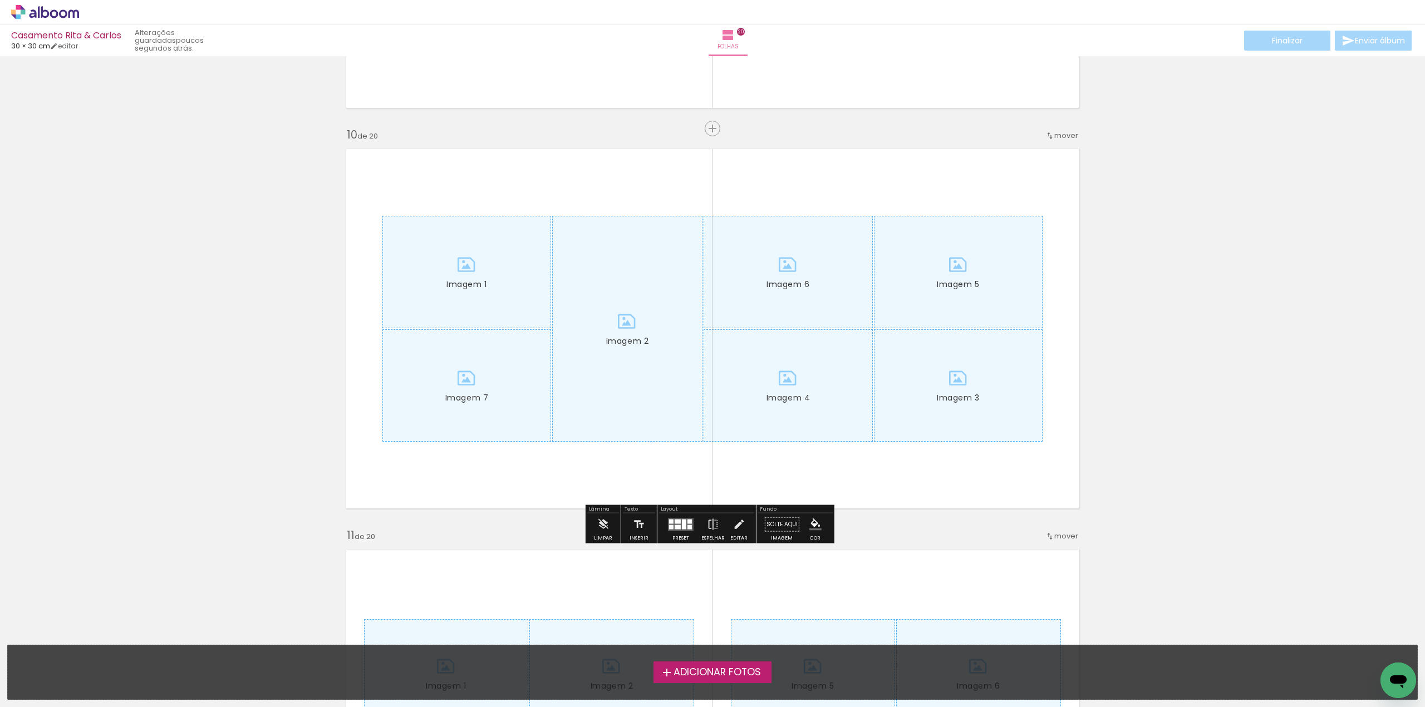
scroll to position [3562, 0]
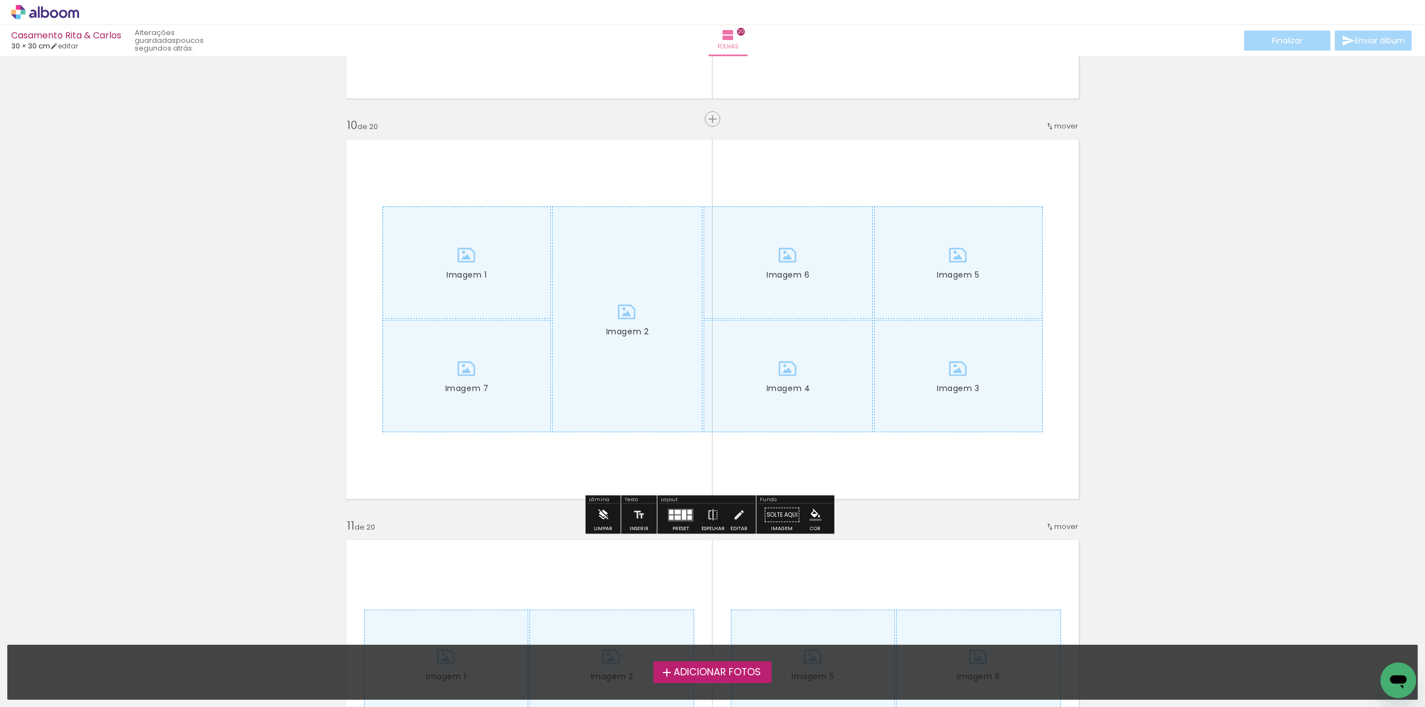
click at [598, 515] on iron-icon at bounding box center [603, 515] width 12 height 22
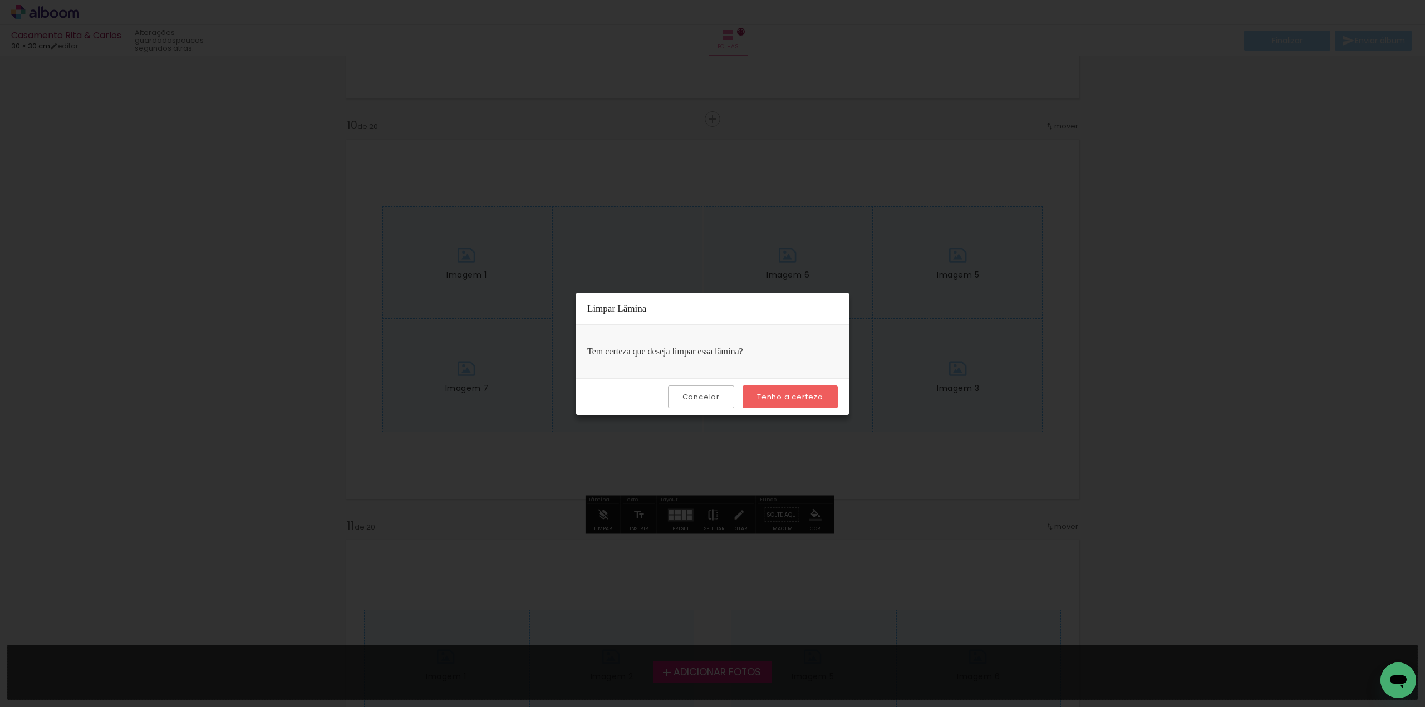
click at [0, 0] on slot "Tenho a certeza" at bounding box center [0, 0] width 0 height 0
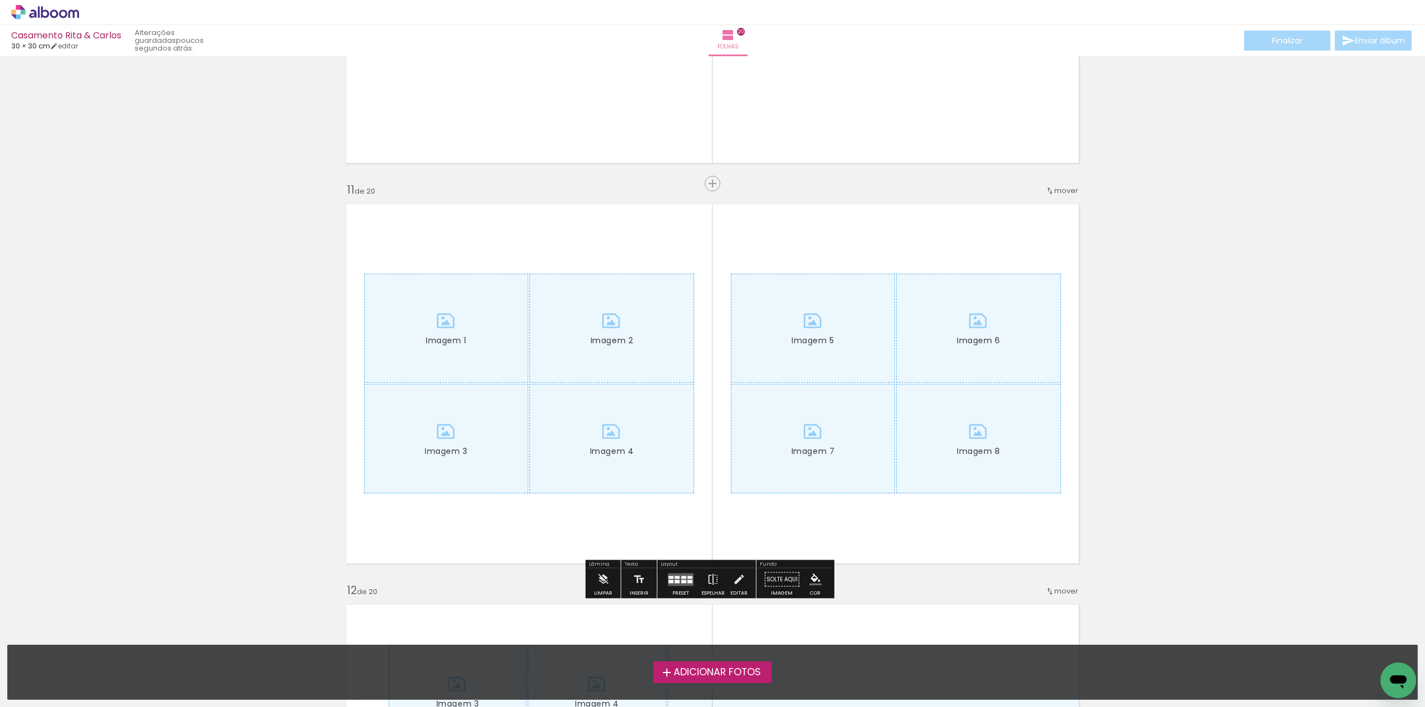
scroll to position [3951, 0]
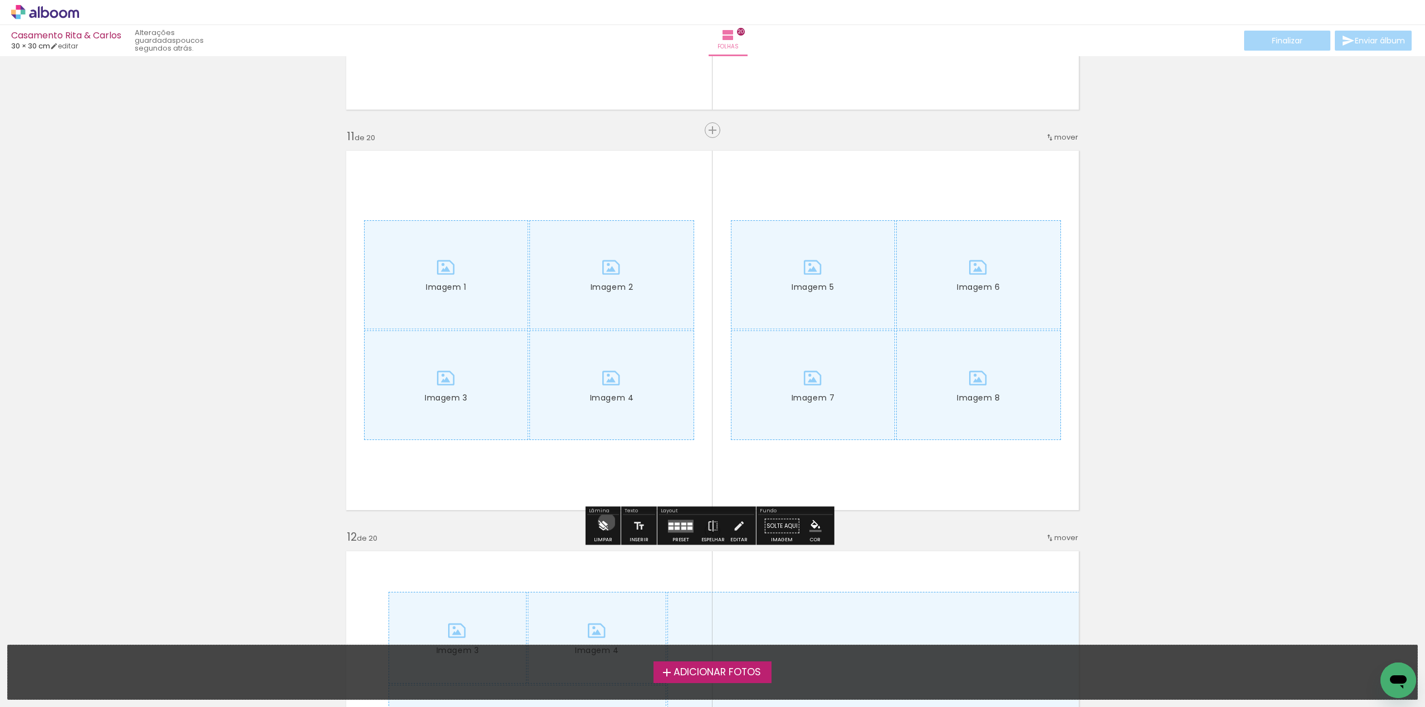
click at [607, 522] on iron-icon at bounding box center [603, 526] width 12 height 22
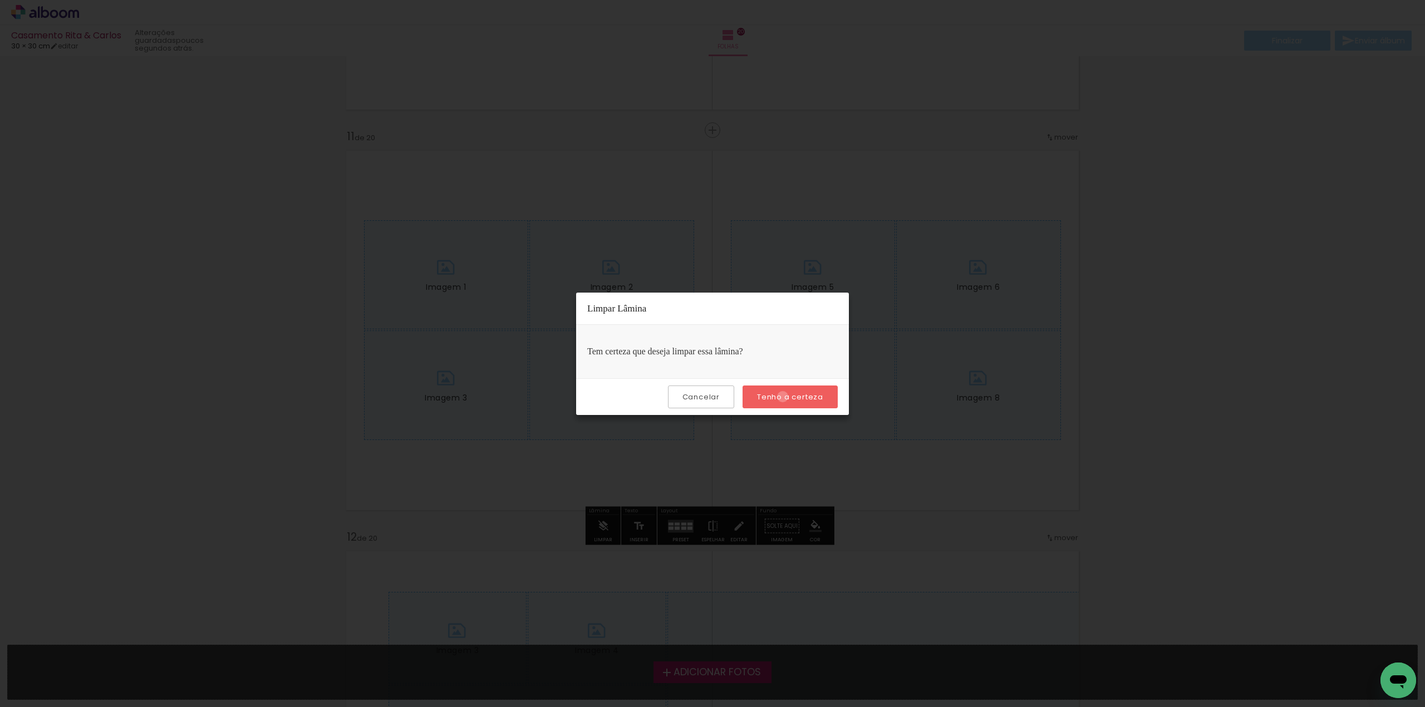
click at [0, 0] on slot "Tenho a certeza" at bounding box center [0, 0] width 0 height 0
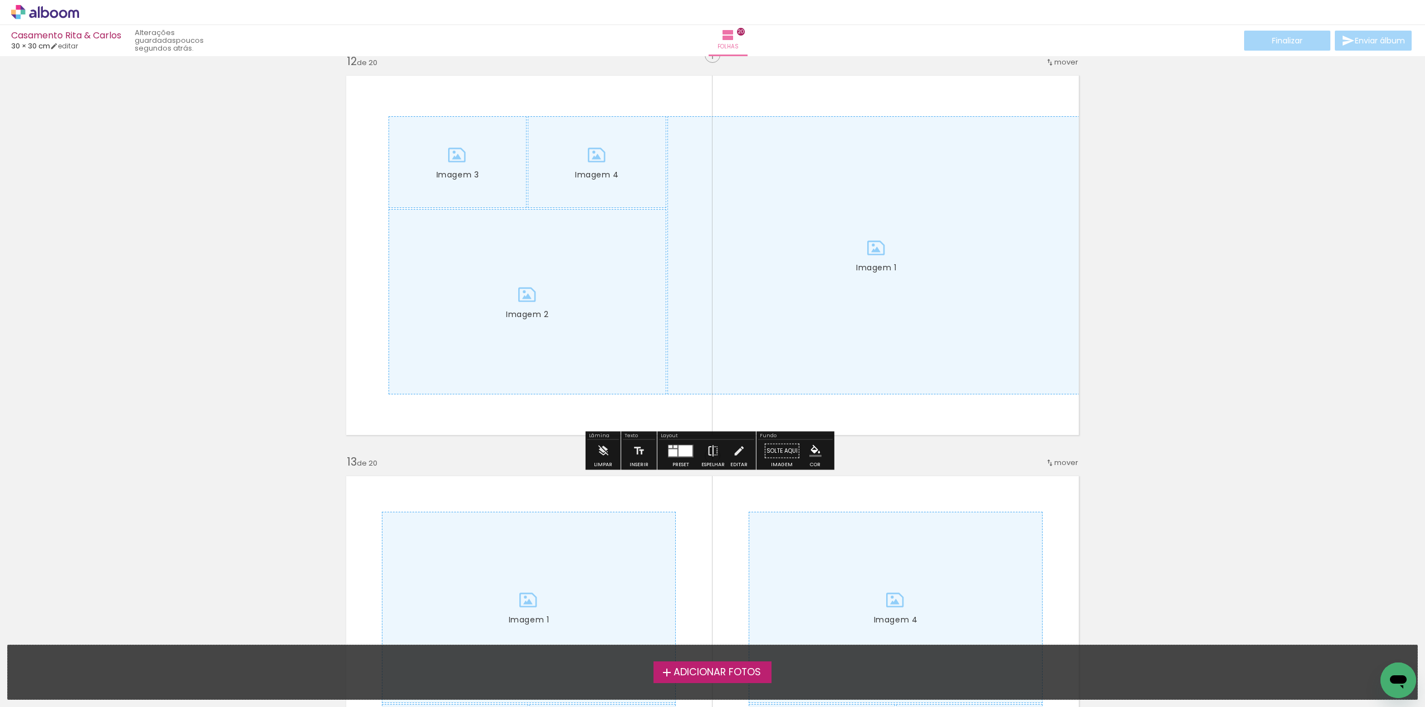
scroll to position [4452, 0]
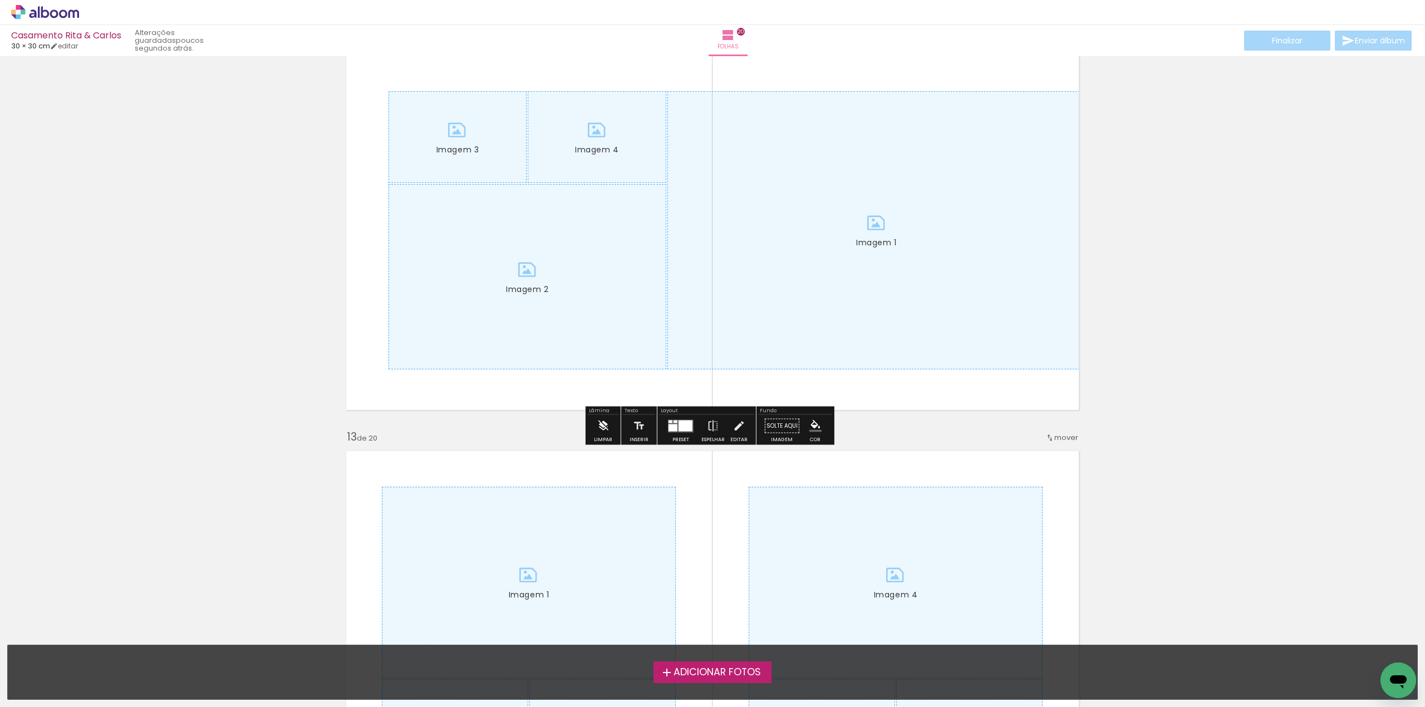
click at [602, 430] on iron-icon at bounding box center [603, 426] width 12 height 22
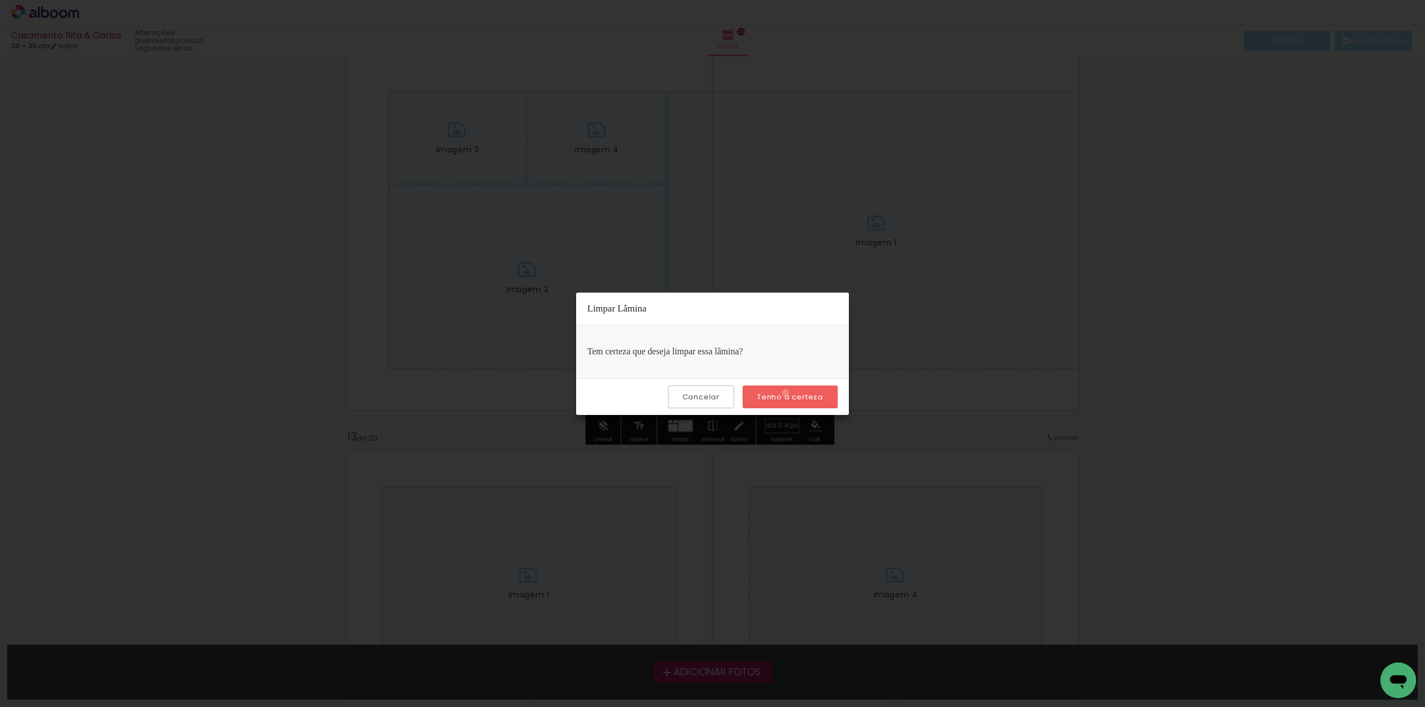
click at [0, 0] on slot "Tenho a certeza" at bounding box center [0, 0] width 0 height 0
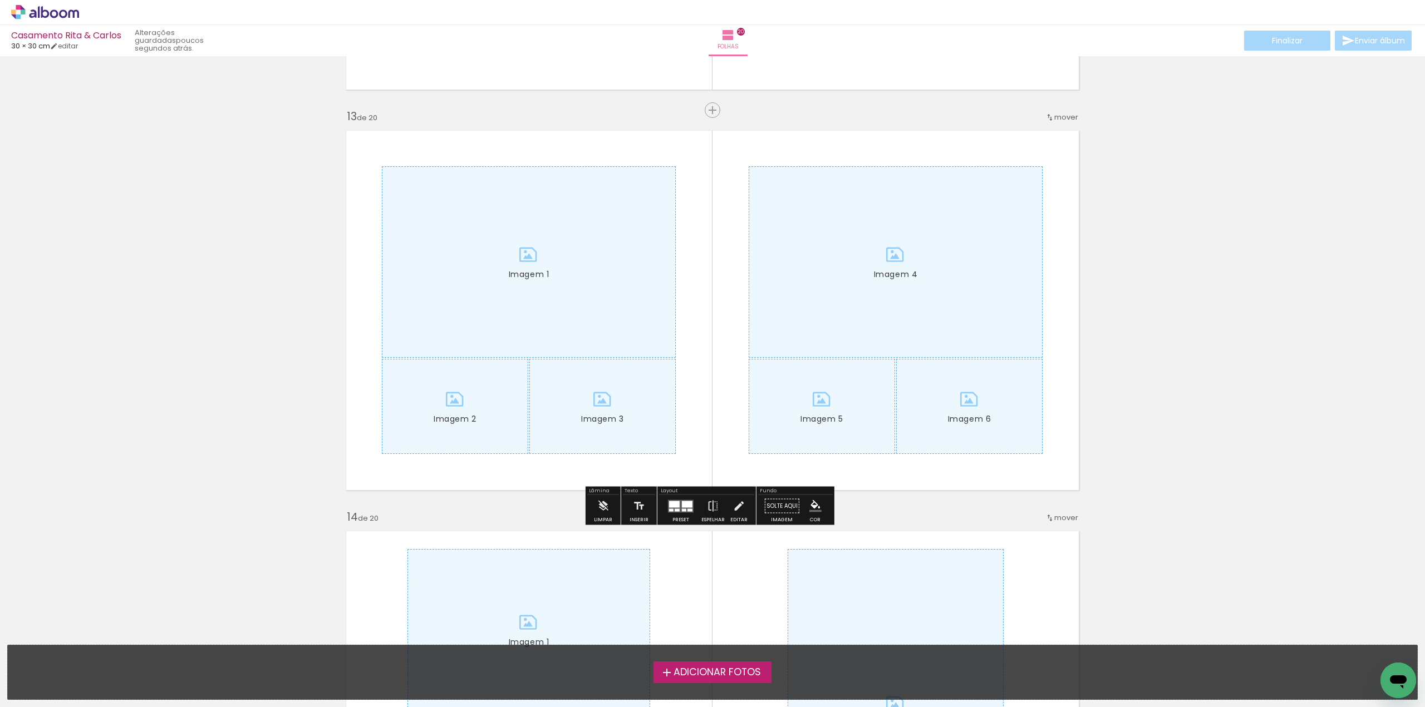
scroll to position [4842, 0]
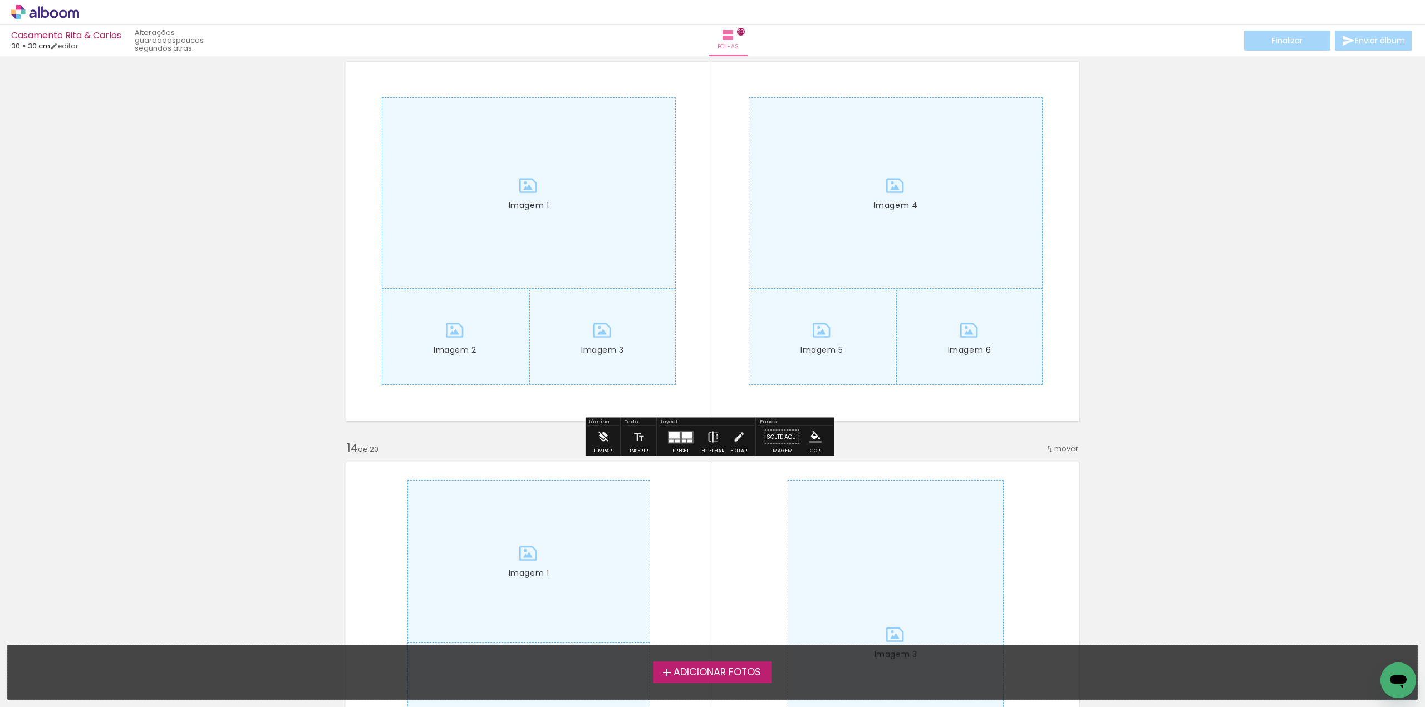
click at [598, 439] on iron-icon at bounding box center [603, 437] width 12 height 22
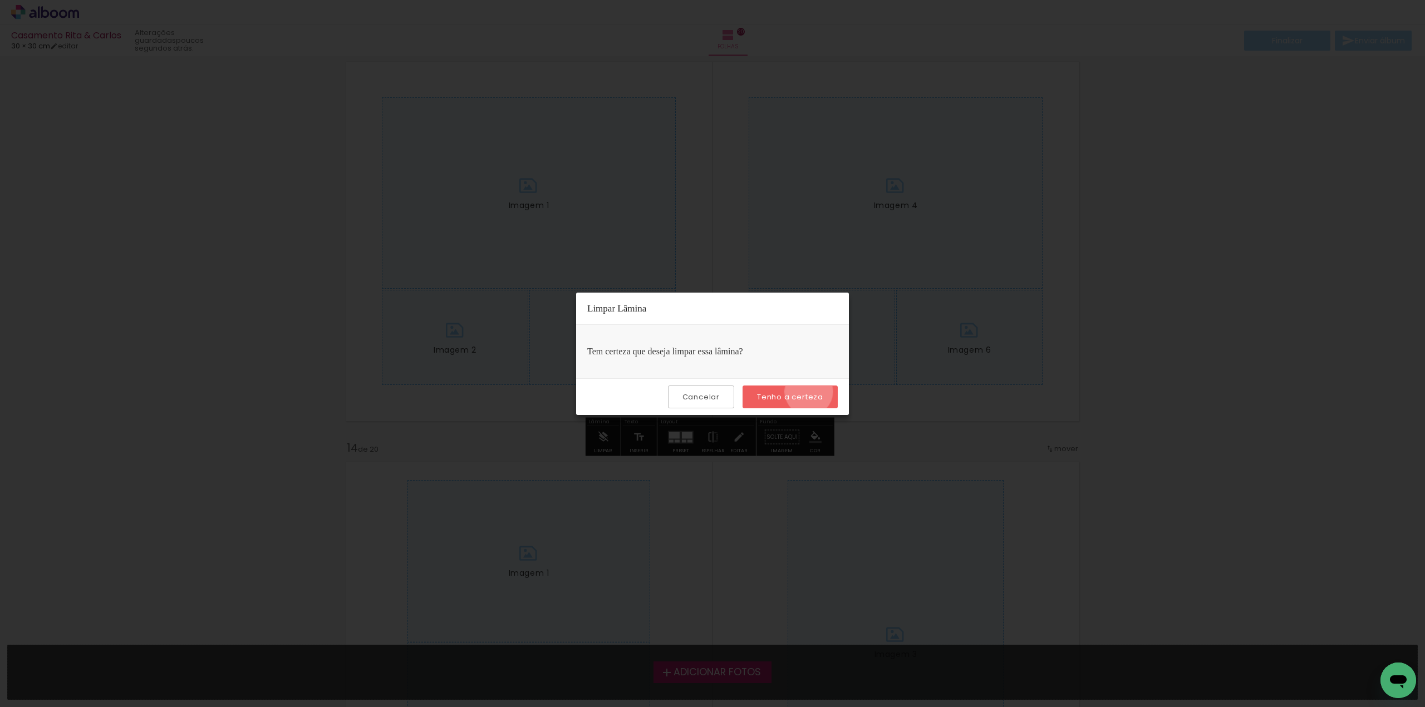
click at [0, 0] on slot "Tenho a certeza" at bounding box center [0, 0] width 0 height 0
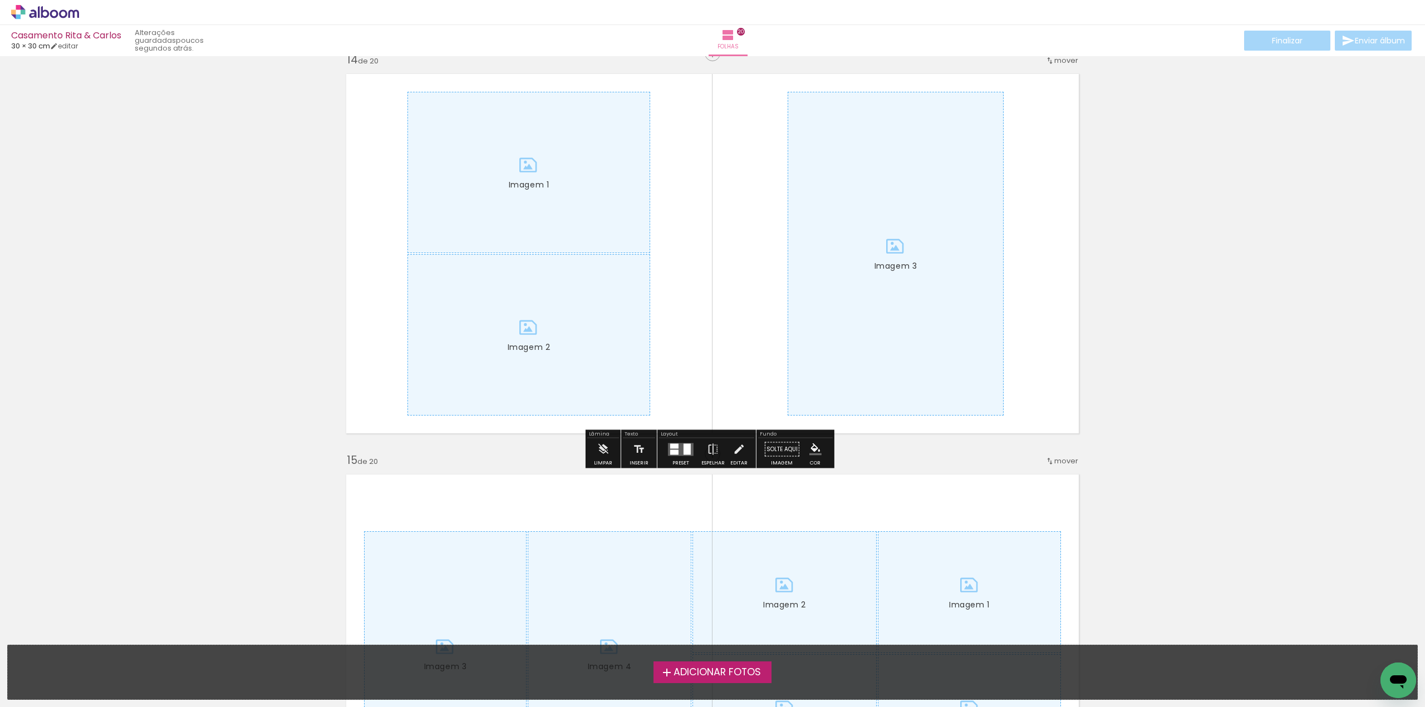
scroll to position [5232, 0]
drag, startPoint x: 603, startPoint y: 447, endPoint x: 618, endPoint y: 444, distance: 15.3
click at [608, 445] on iron-icon at bounding box center [603, 448] width 12 height 22
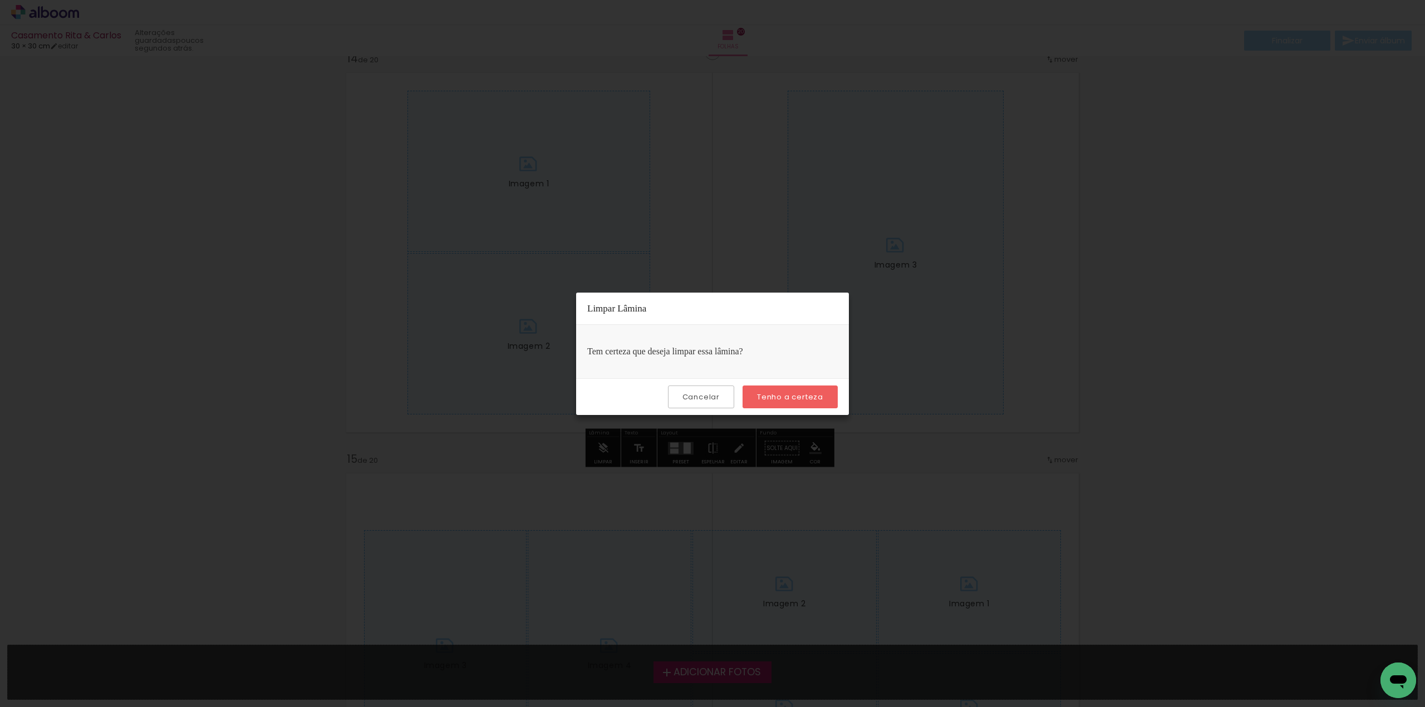
click at [0, 0] on slot "Tenho a certeza" at bounding box center [0, 0] width 0 height 0
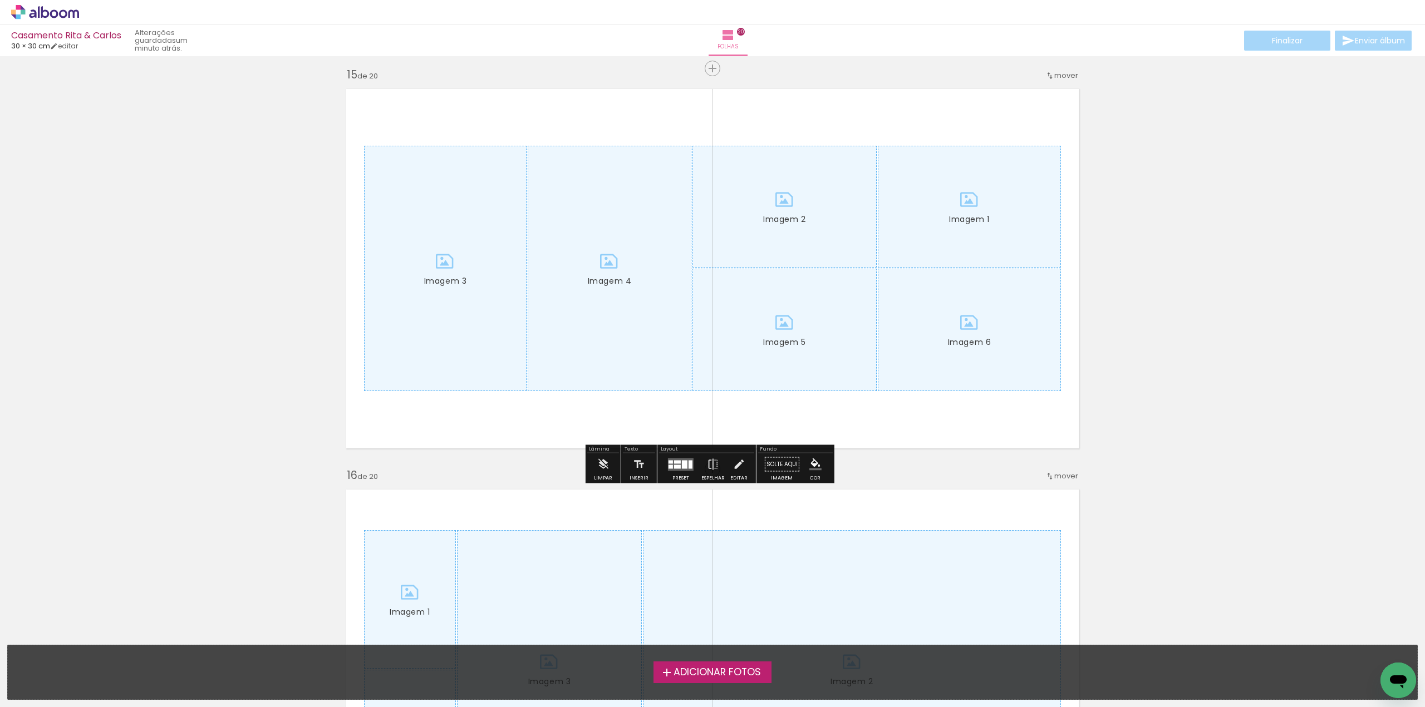
scroll to position [5621, 0]
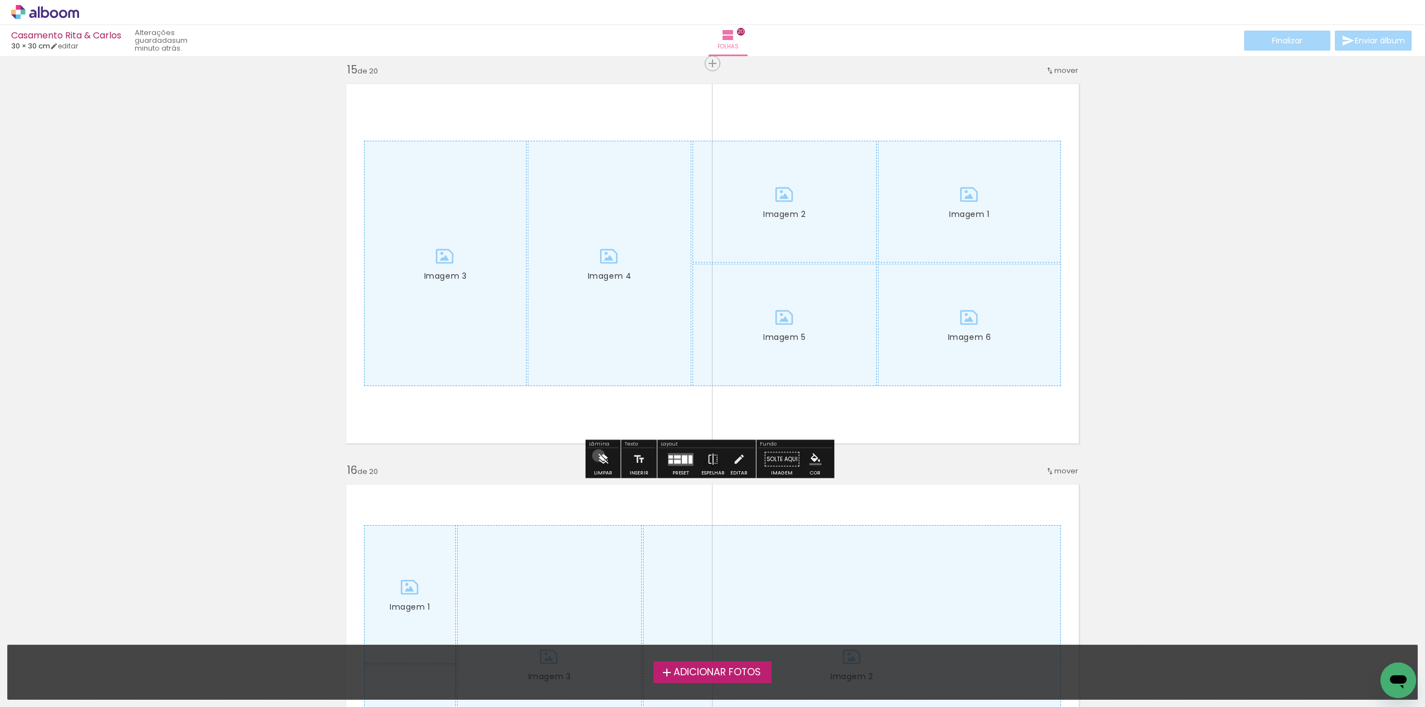
click at [598, 456] on iron-icon at bounding box center [603, 460] width 12 height 22
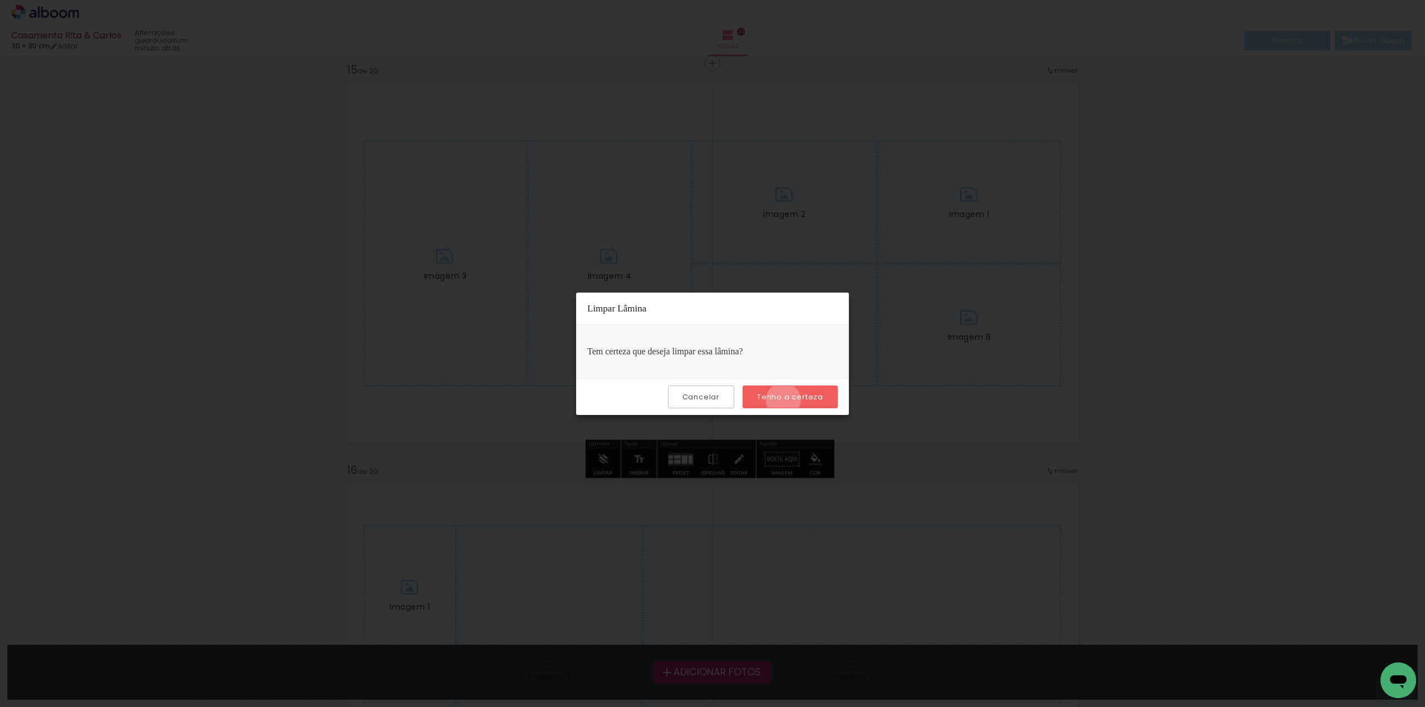
click at [0, 0] on slot "Tenho a certeza" at bounding box center [0, 0] width 0 height 0
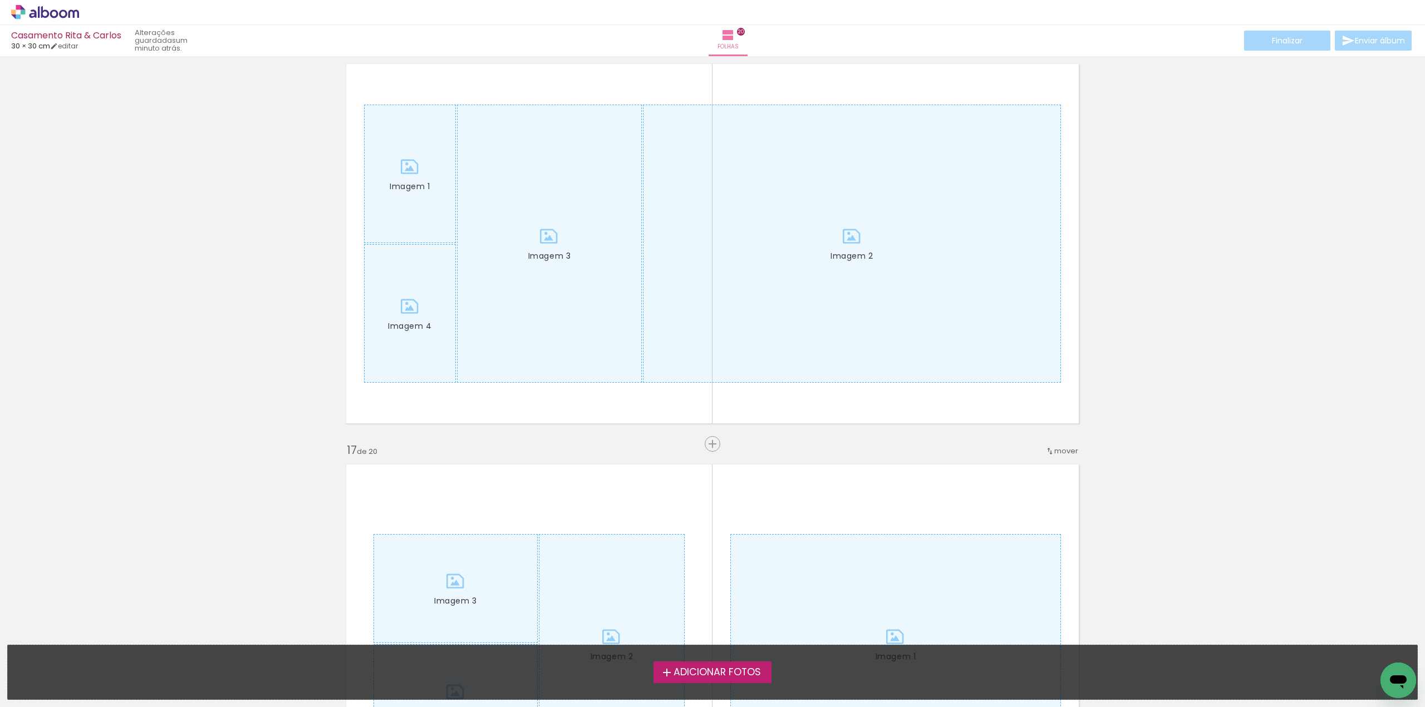
scroll to position [6066, 0]
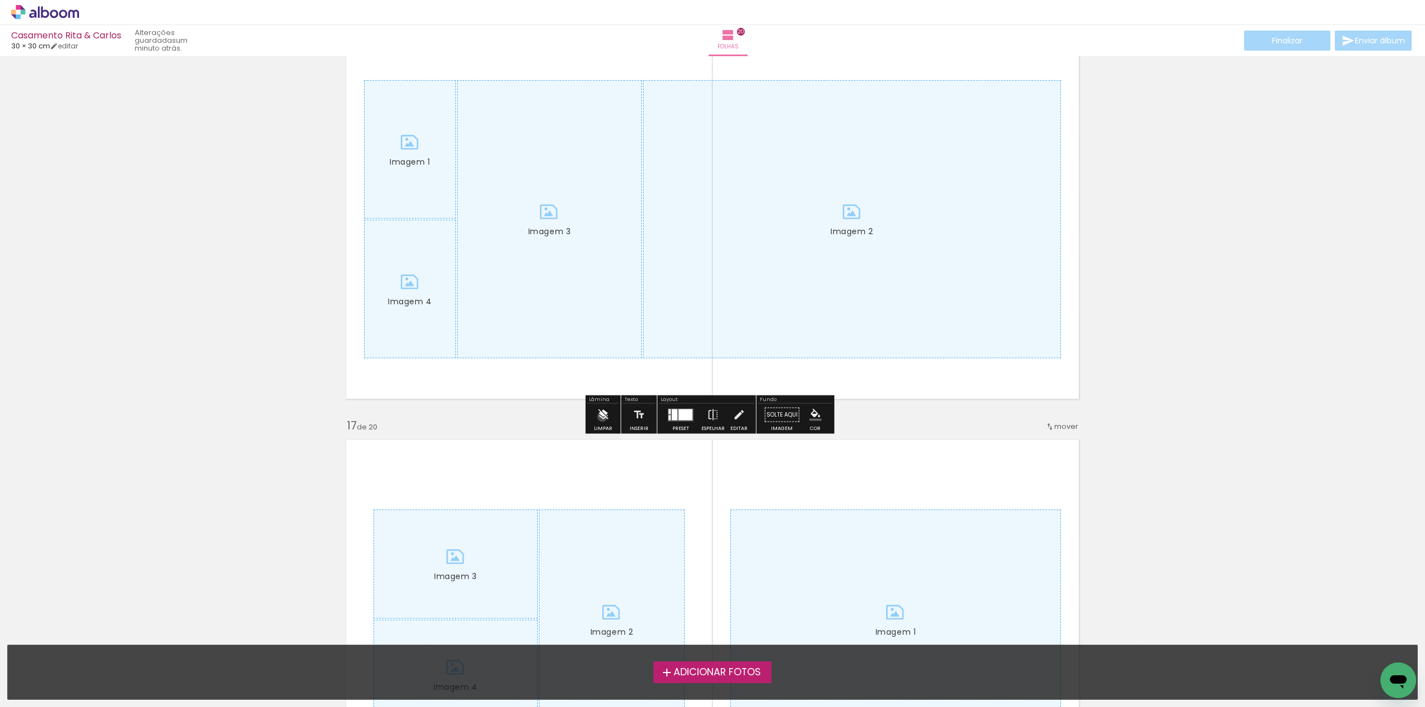
click at [602, 417] on iron-icon at bounding box center [603, 415] width 12 height 22
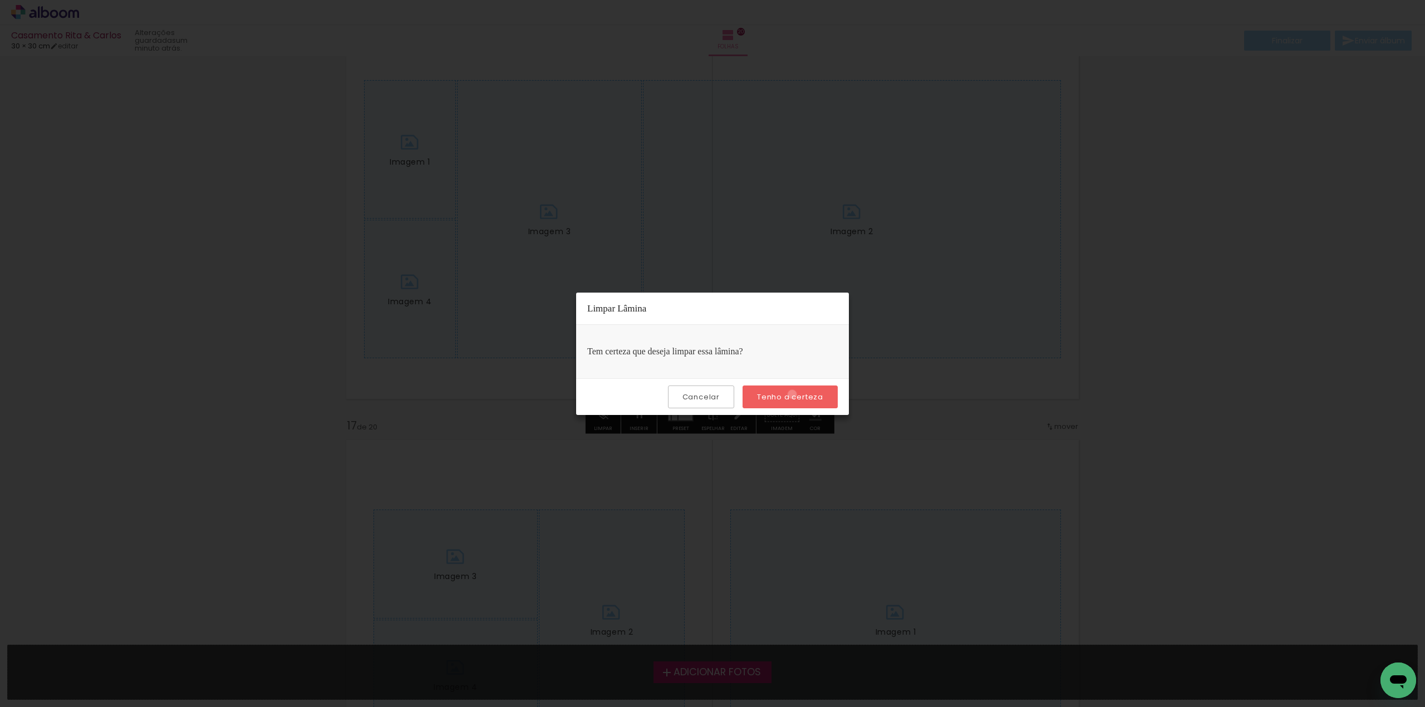
click at [0, 0] on slot "Tenho a certeza" at bounding box center [0, 0] width 0 height 0
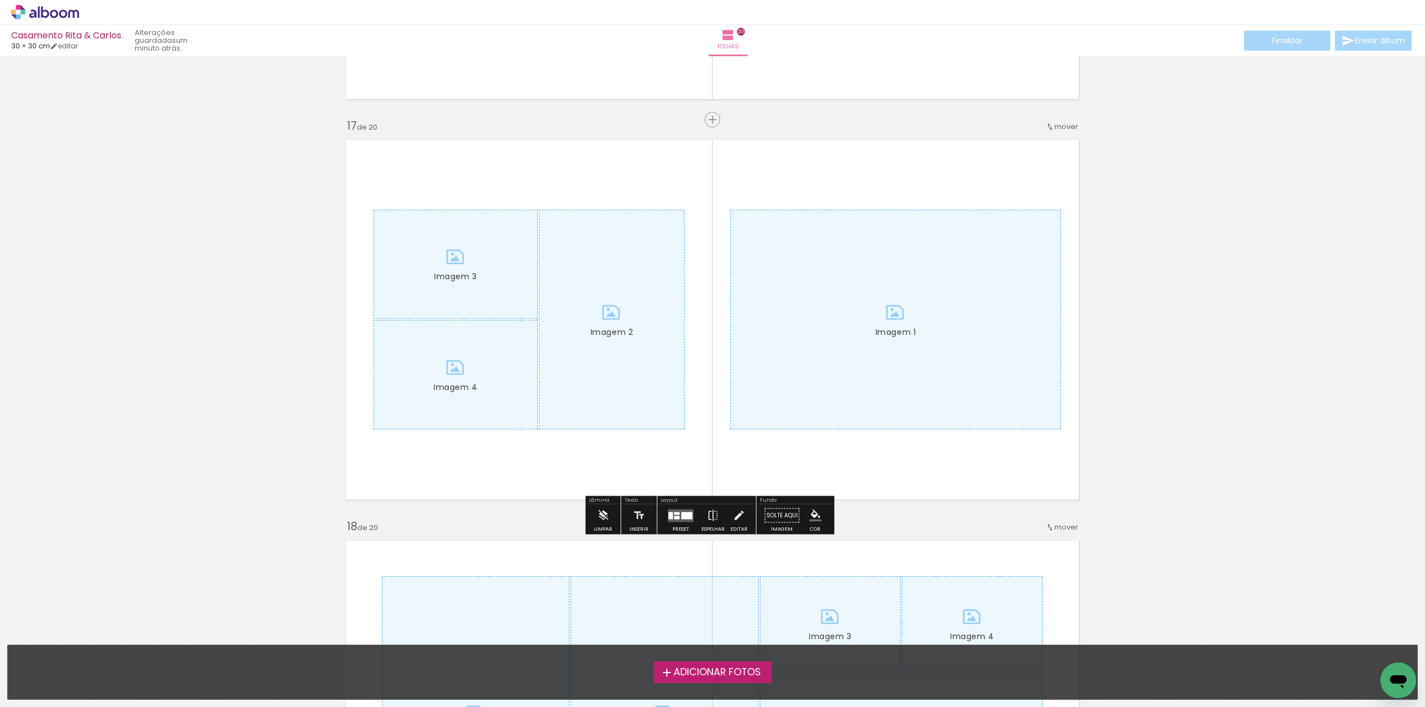
scroll to position [6400, 0]
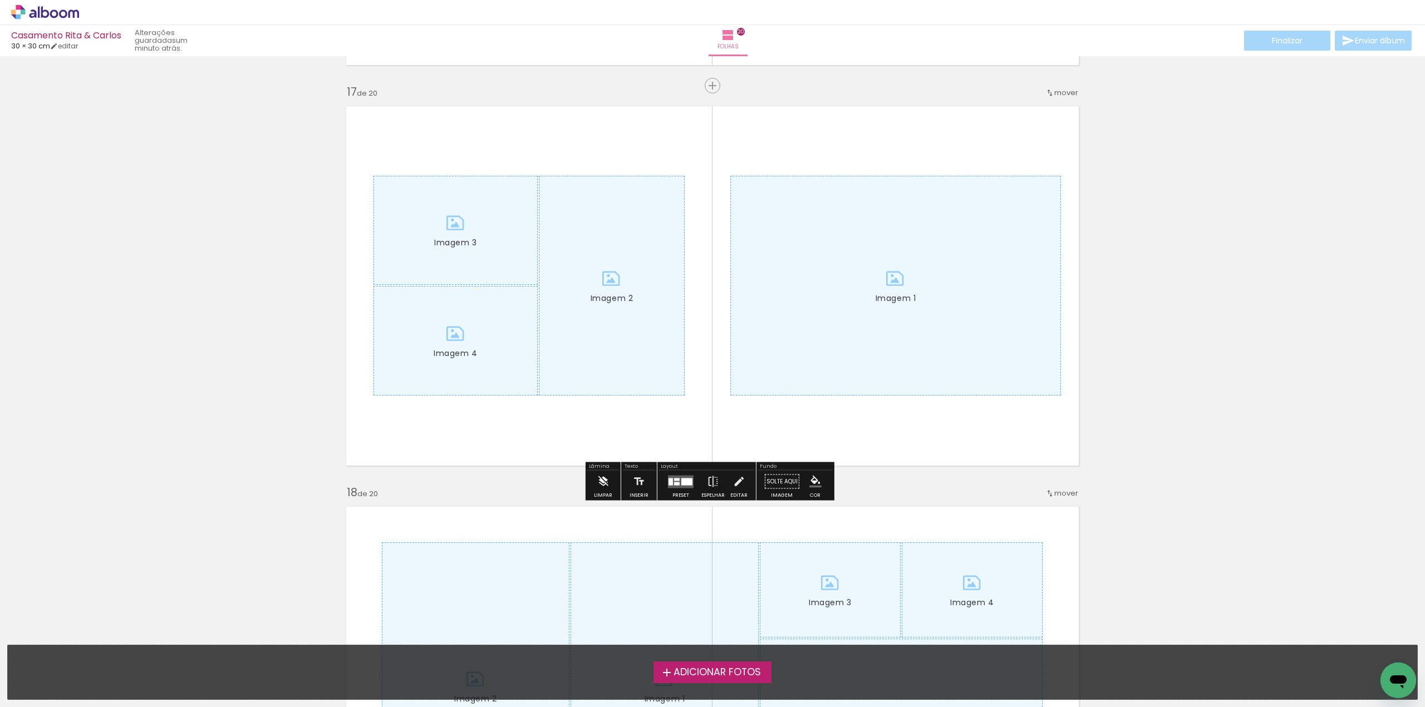
click at [595, 481] on paper-button "Limpar" at bounding box center [603, 485] width 24 height 28
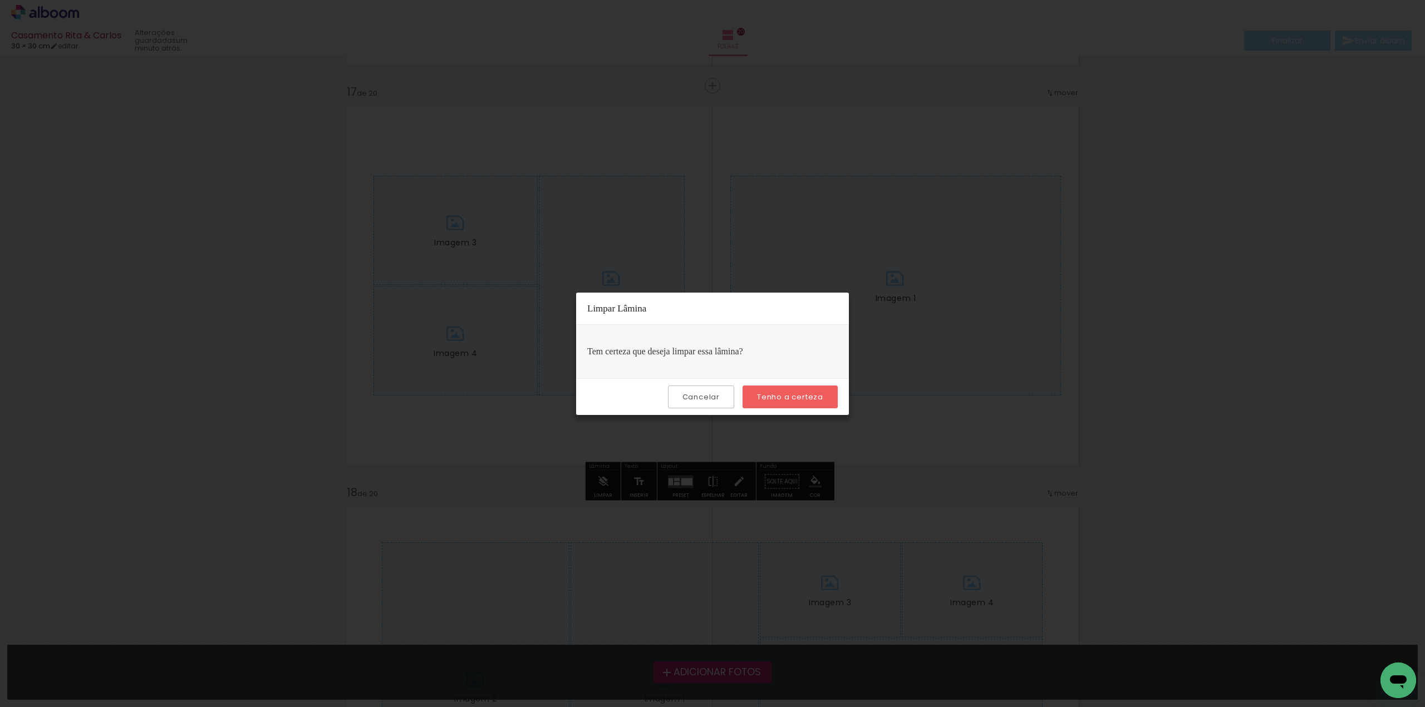
click at [0, 0] on slot "Tenho a certeza" at bounding box center [0, 0] width 0 height 0
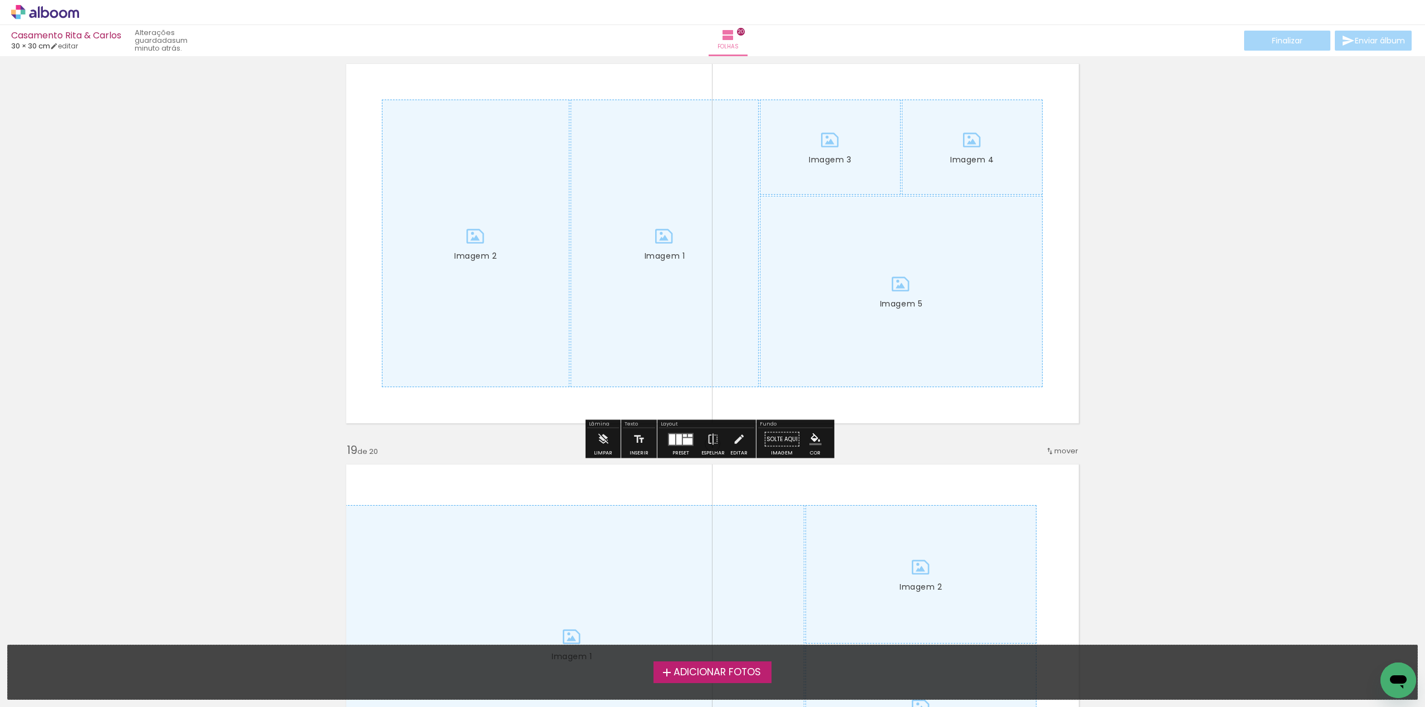
scroll to position [6846, 0]
click at [605, 437] on iron-icon at bounding box center [603, 437] width 12 height 22
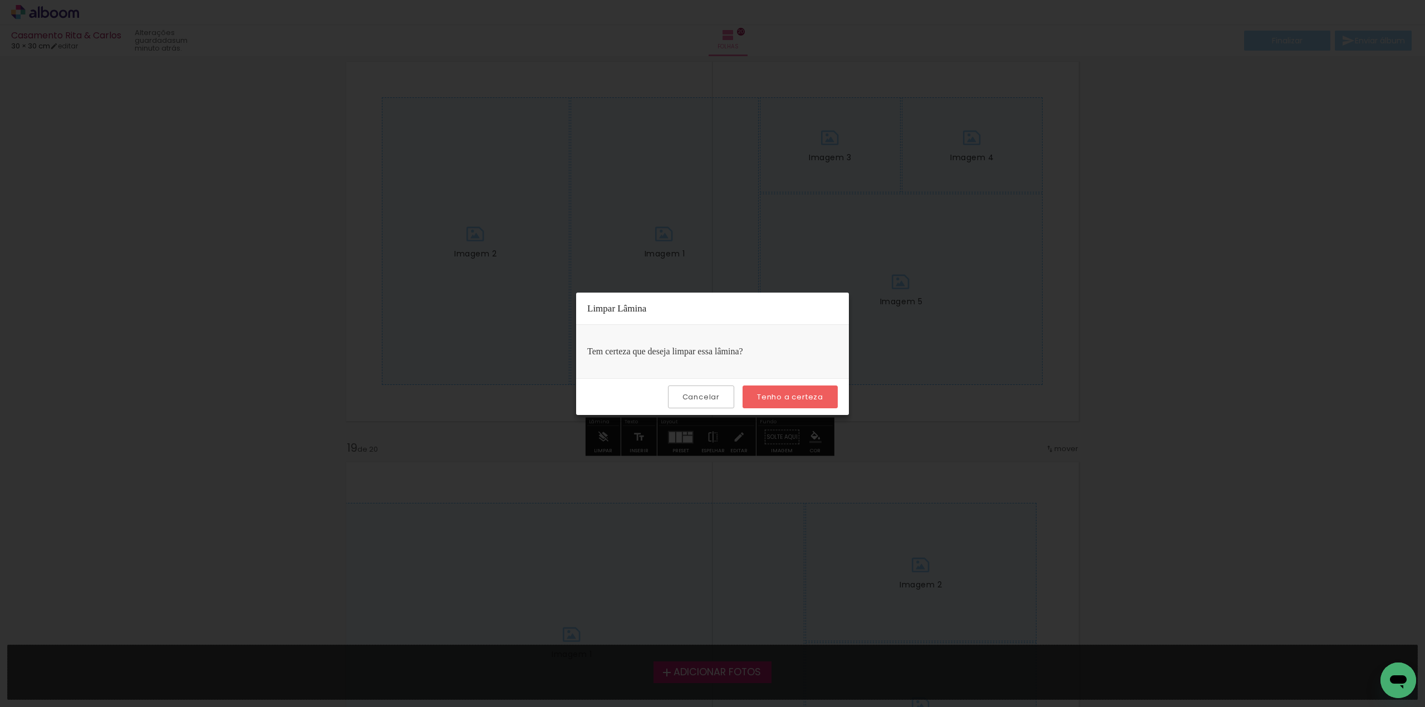
click at [0, 0] on slot "Tenho a certeza" at bounding box center [0, 0] width 0 height 0
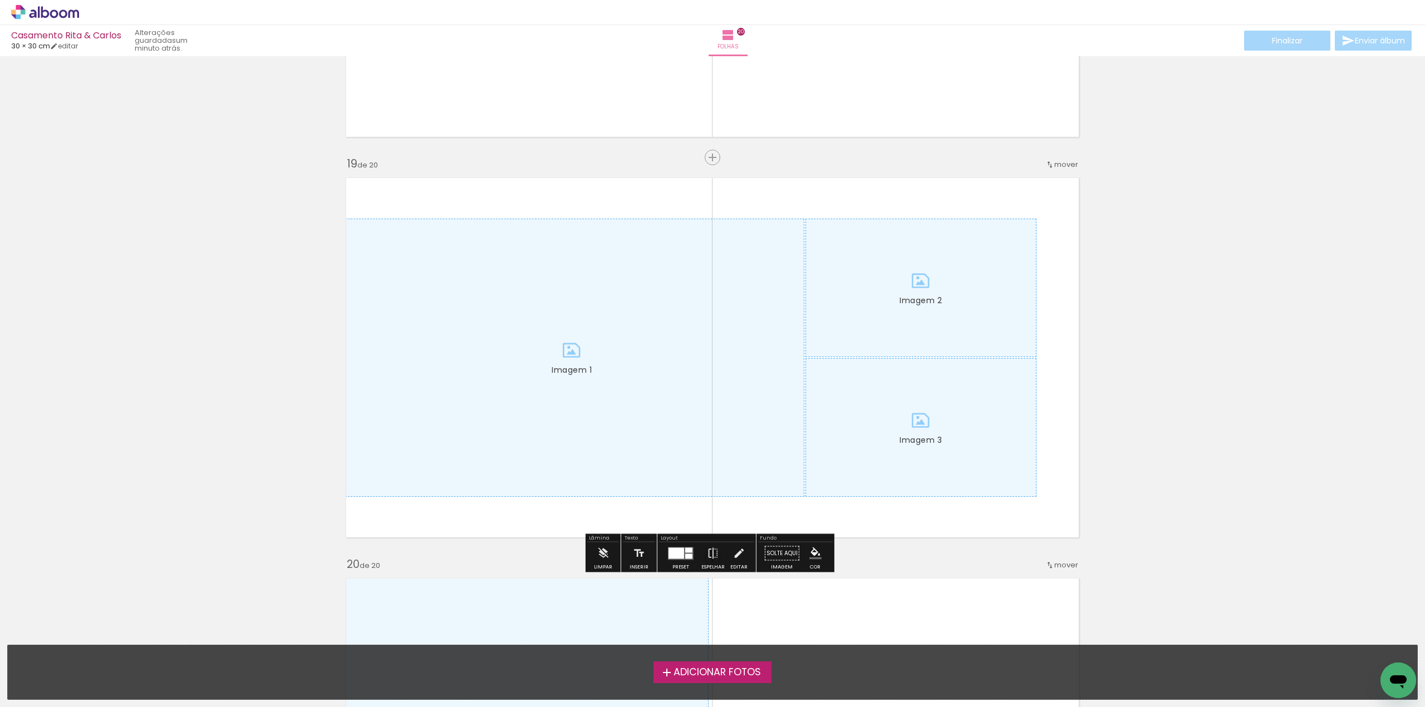
scroll to position [7235, 0]
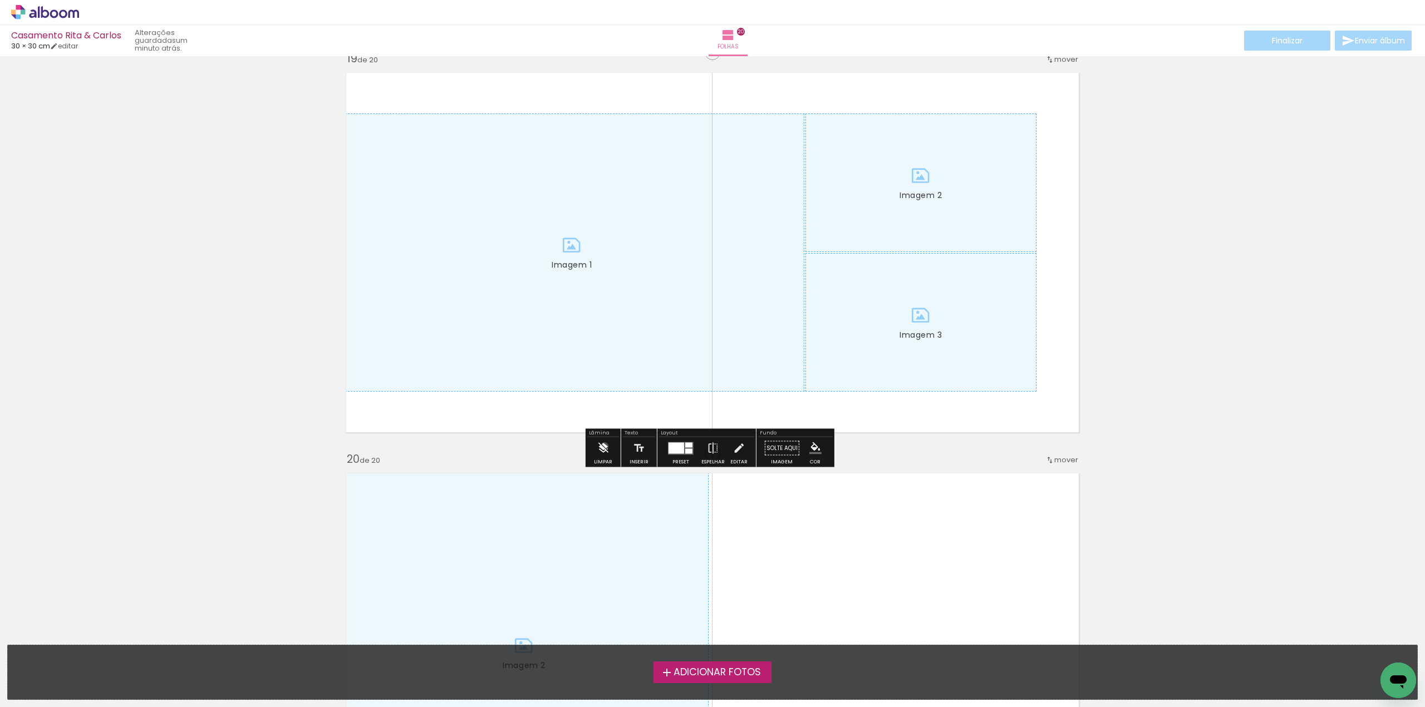
click at [605, 446] on iron-icon at bounding box center [603, 448] width 12 height 22
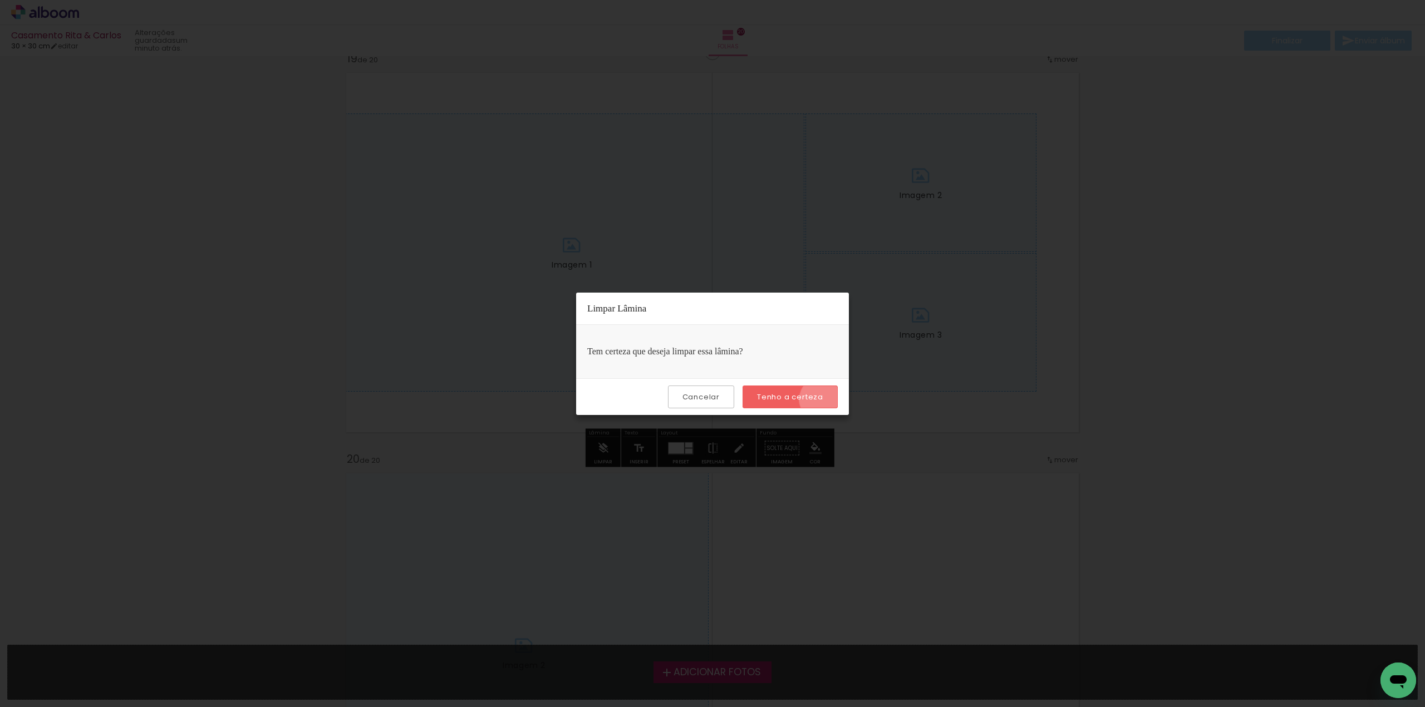
click at [824, 400] on paper-button "Tenho a certeza" at bounding box center [789, 397] width 95 height 23
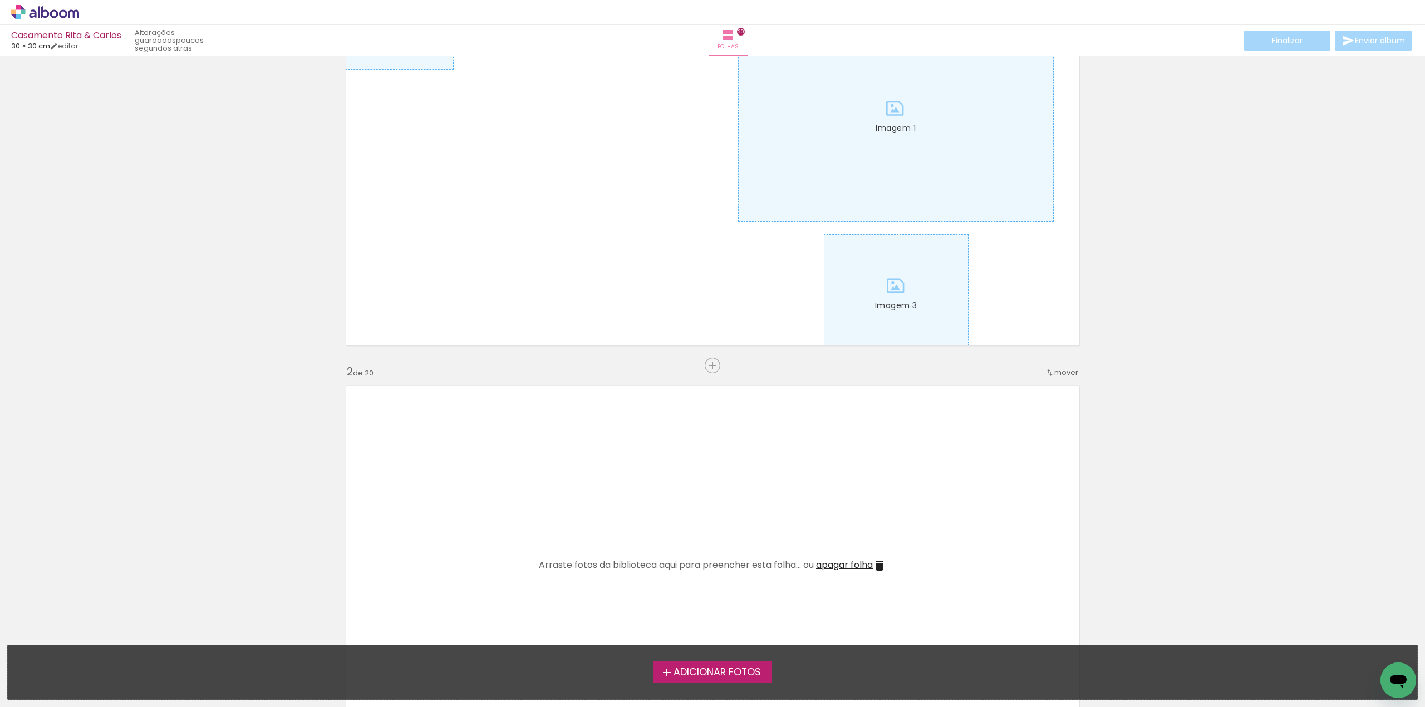
scroll to position [167, 0]
